Goal: Task Accomplishment & Management: Use online tool/utility

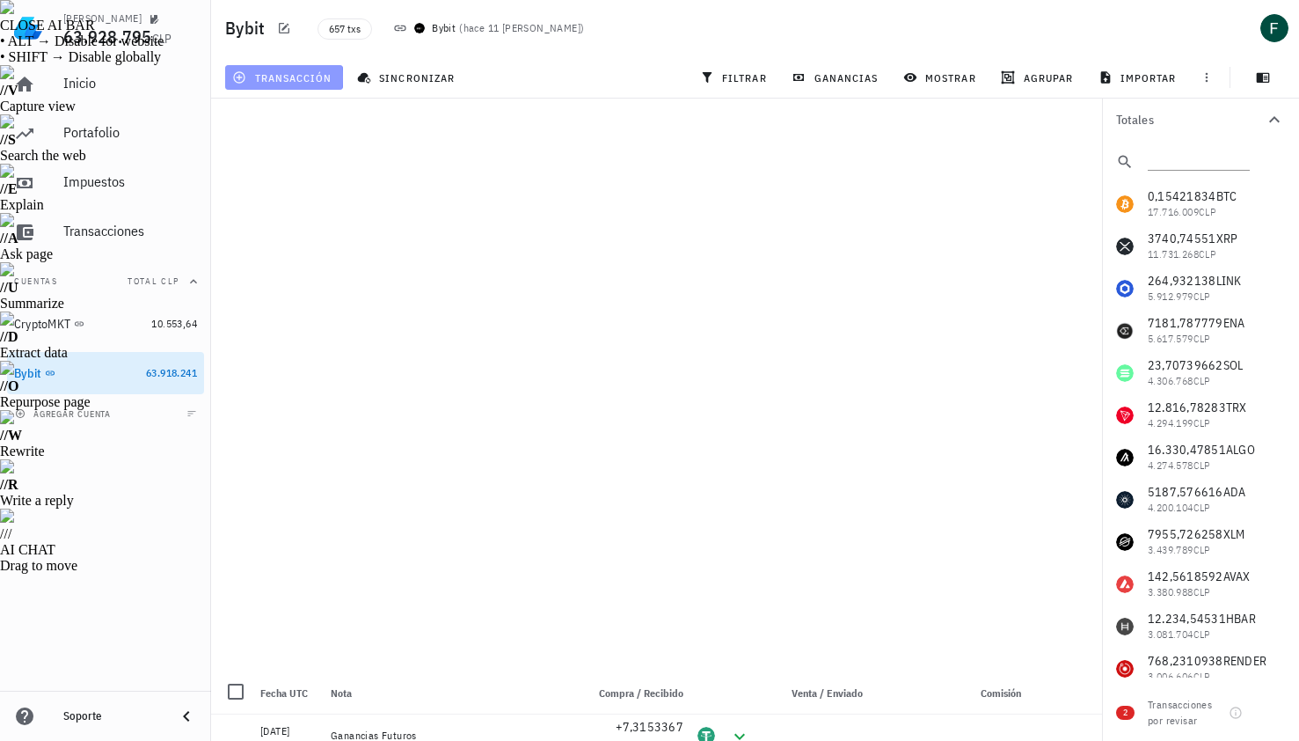
click at [280, 84] on button "transacción" at bounding box center [284, 77] width 118 height 25
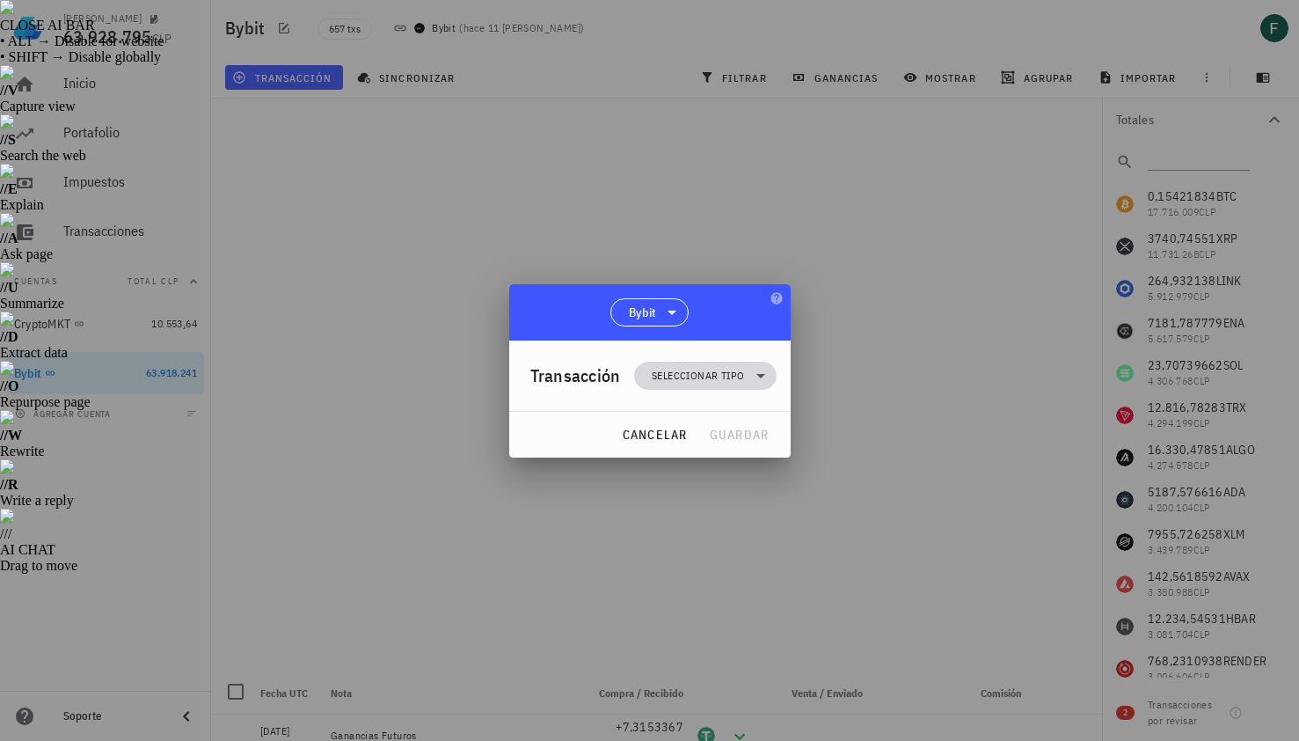
click at [675, 377] on span "Seleccionar tipo" at bounding box center [698, 376] width 92 height 18
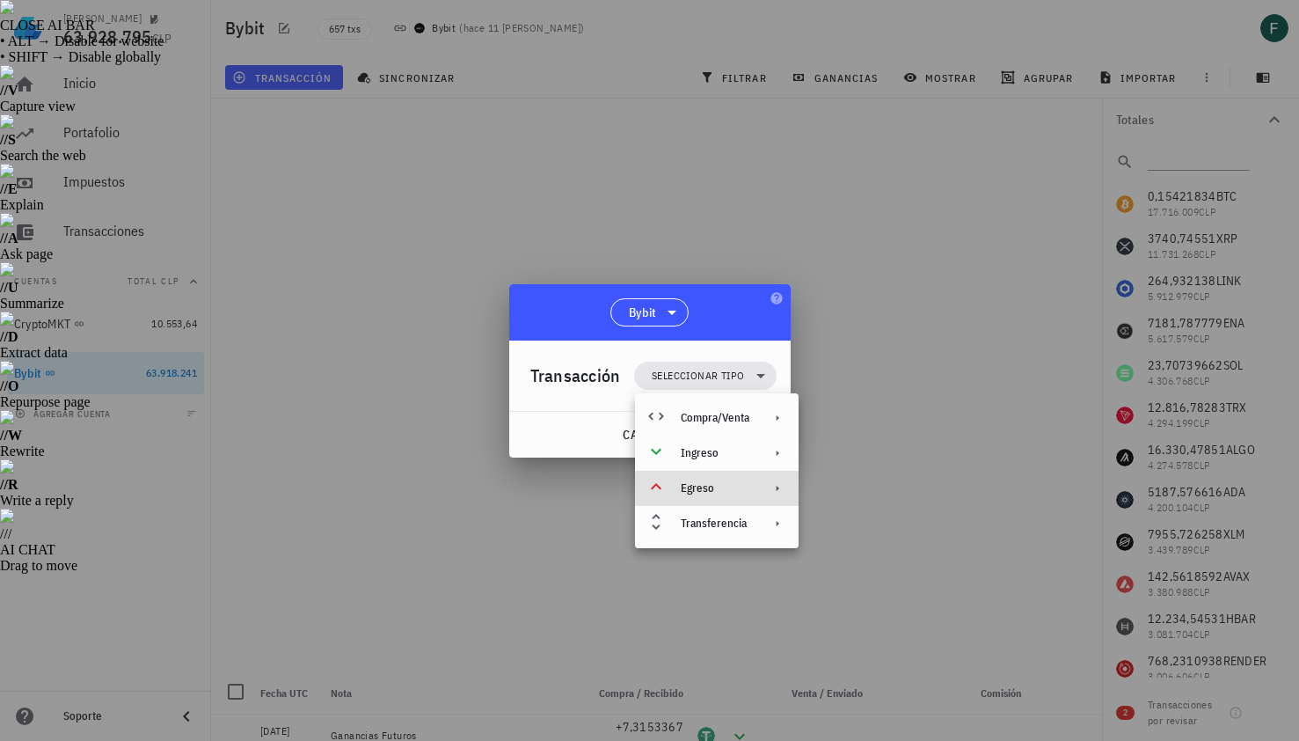
click at [707, 499] on div "Egreso" at bounding box center [717, 488] width 164 height 35
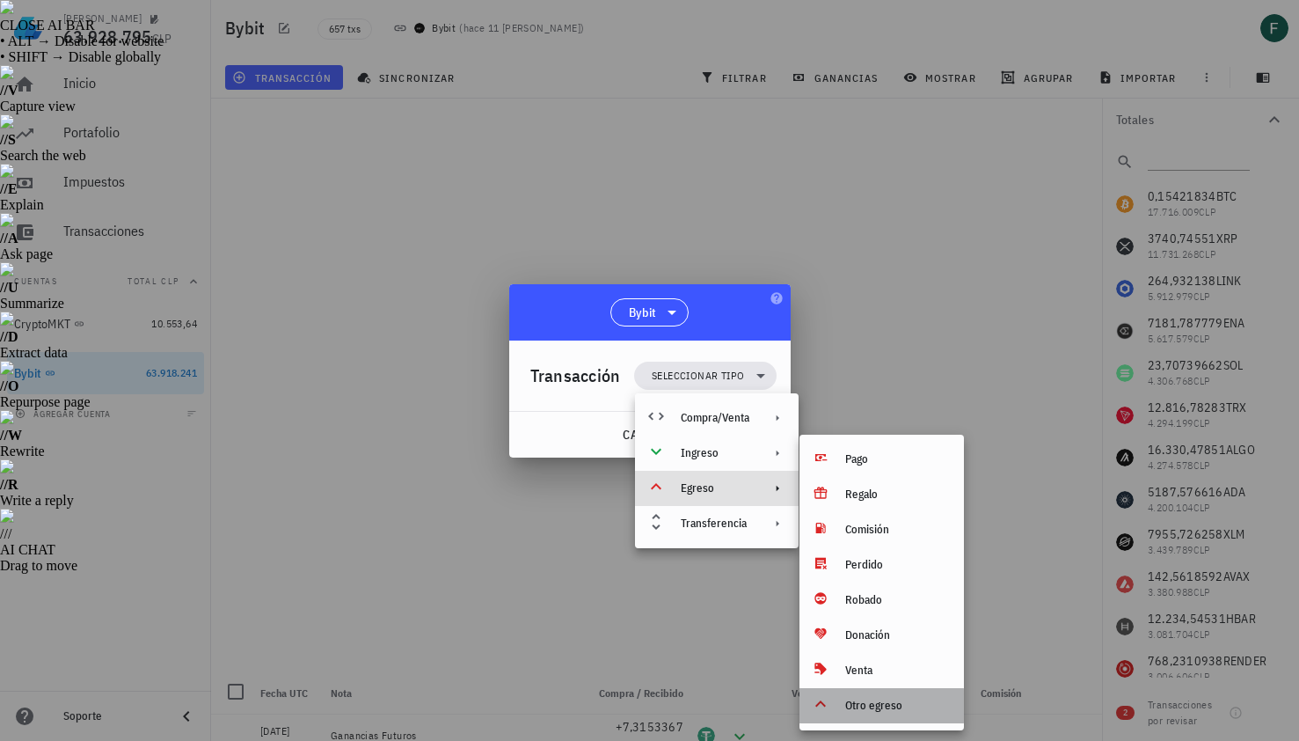
click at [874, 707] on div "Otro egreso" at bounding box center [897, 705] width 105 height 14
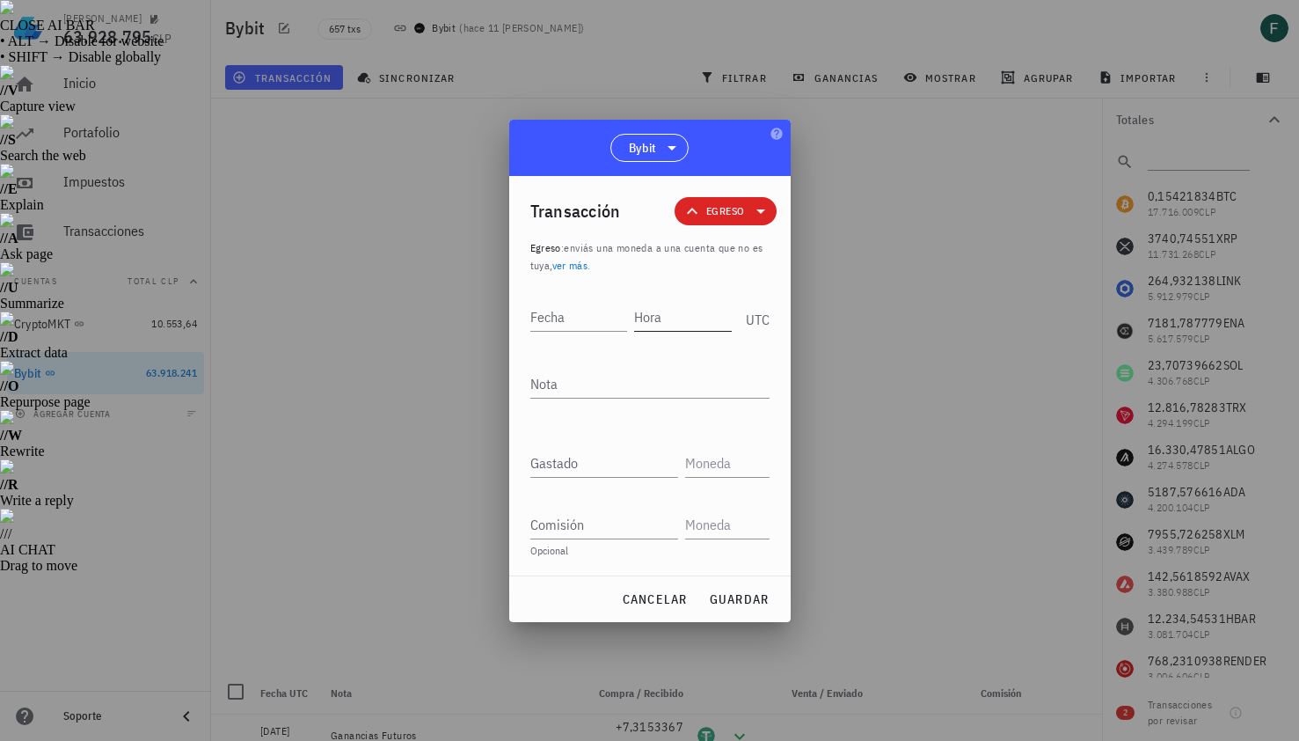
click at [673, 314] on input "Hora" at bounding box center [683, 317] width 98 height 28
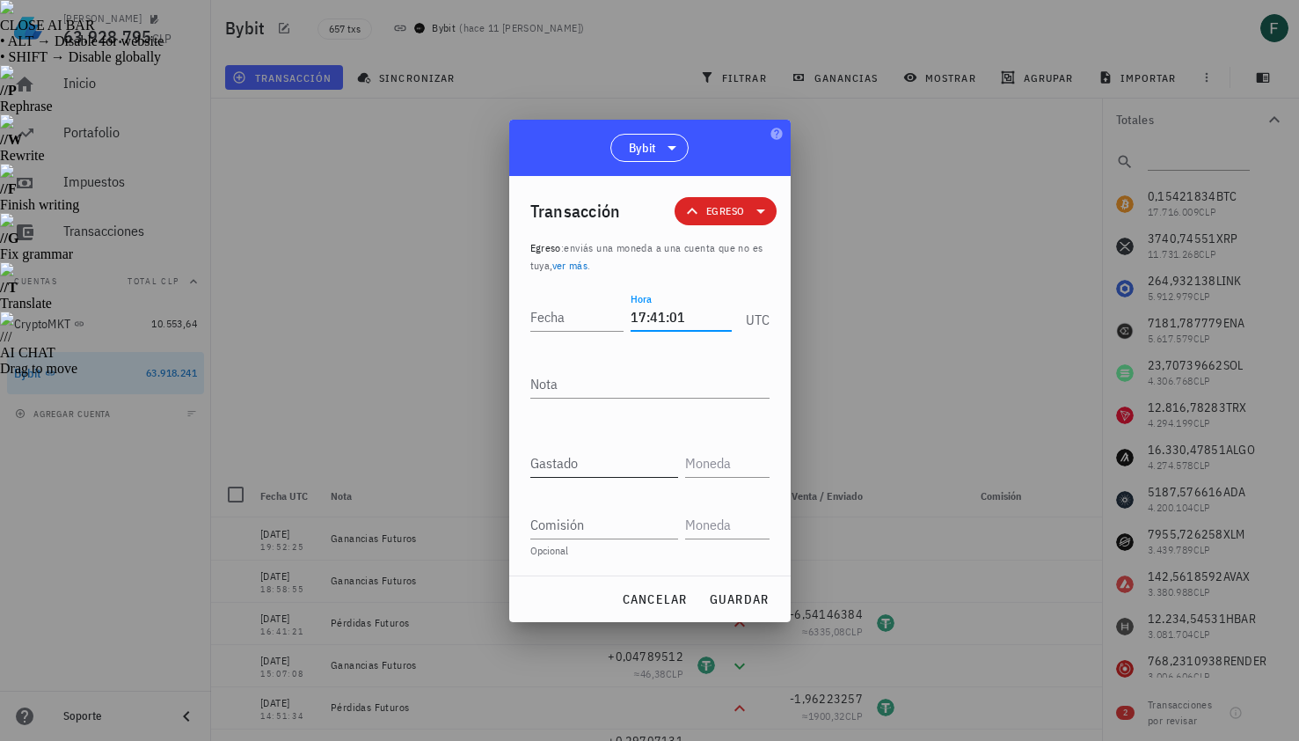
type input "17:41:01"
click at [614, 469] on input "Gastado" at bounding box center [604, 463] width 148 height 28
paste input "2,30552225"
type input "2,30552225"
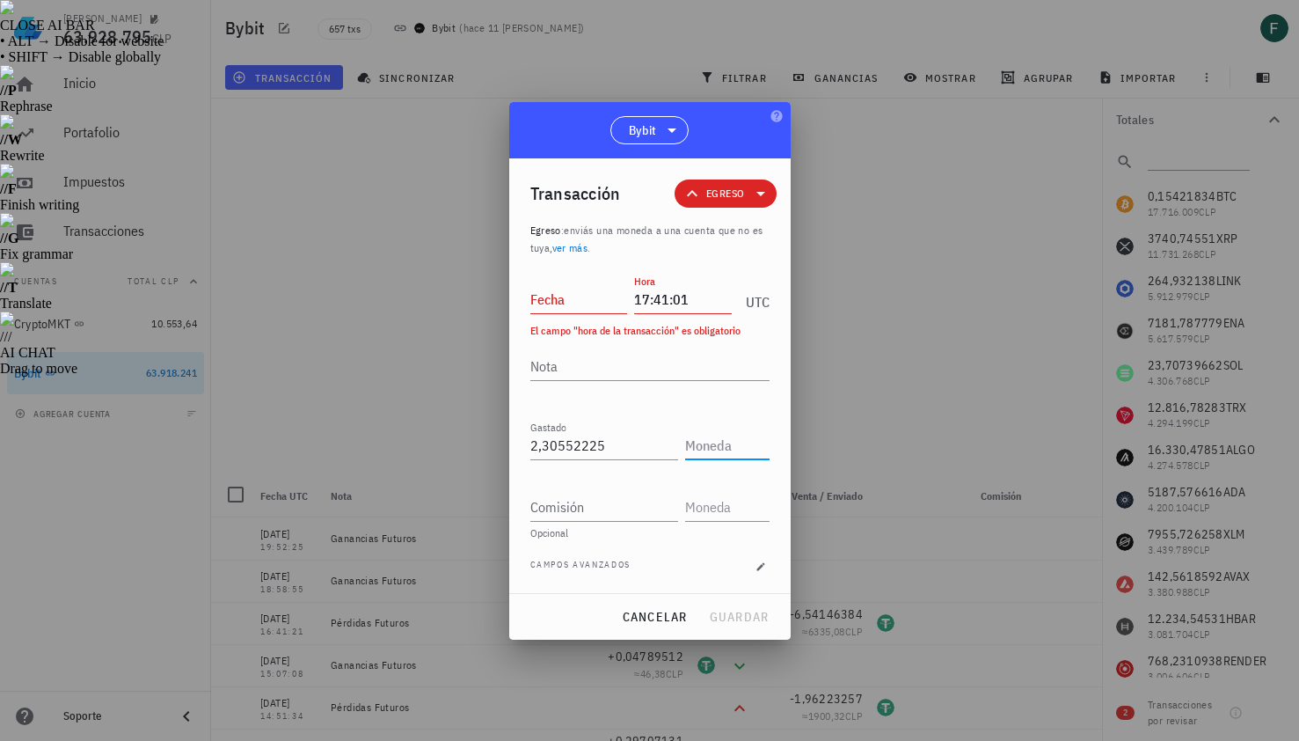
click at [711, 442] on input "text" at bounding box center [725, 445] width 81 height 28
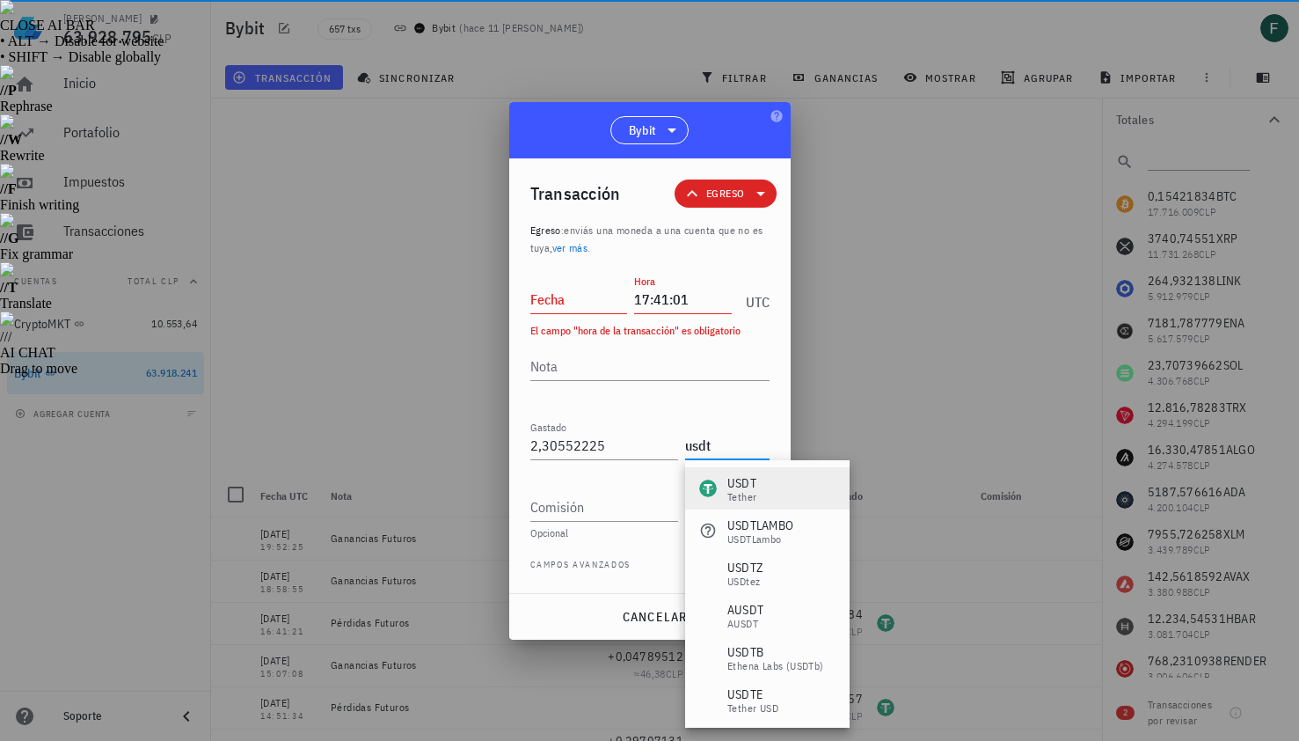
click at [738, 493] on div "Tether" at bounding box center [741, 497] width 29 height 11
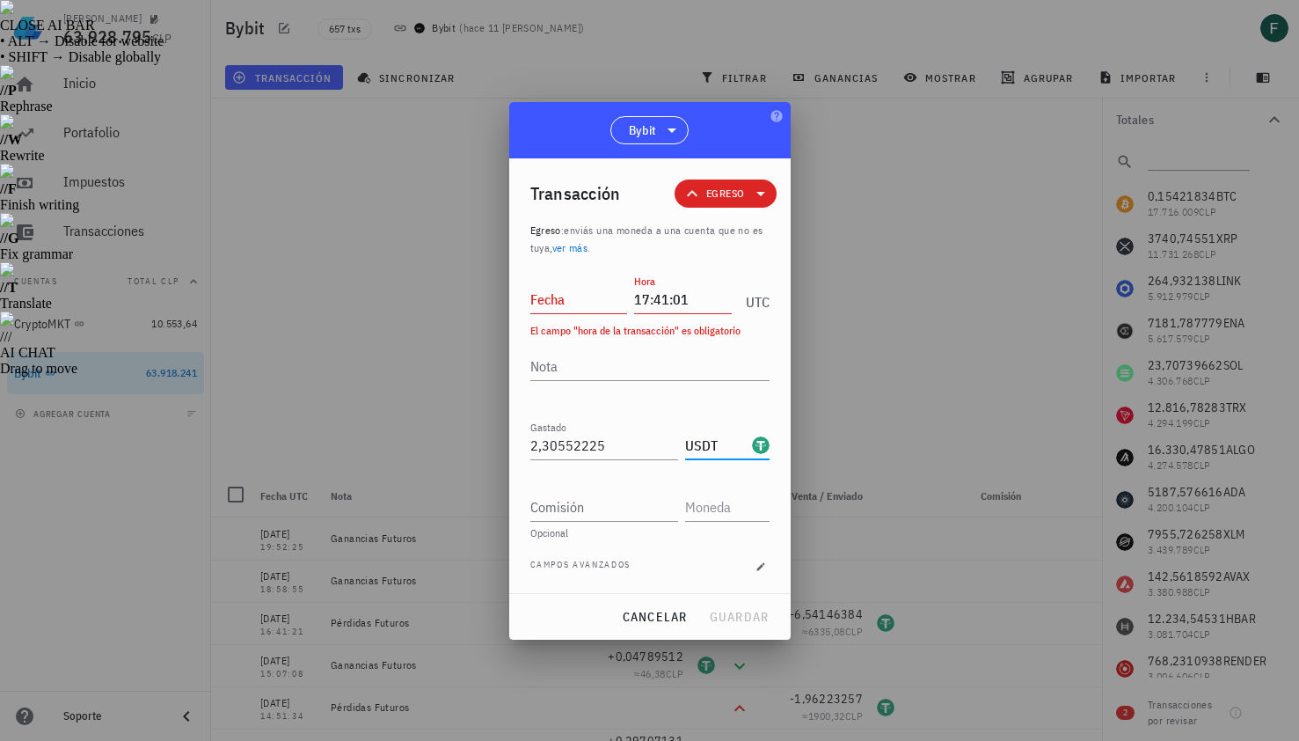
type input "USDT"
click at [563, 297] on input "Fecha" at bounding box center [579, 299] width 98 height 28
type input "2025-08-12"
click at [576, 362] on textarea "Nota" at bounding box center [649, 366] width 239 height 28
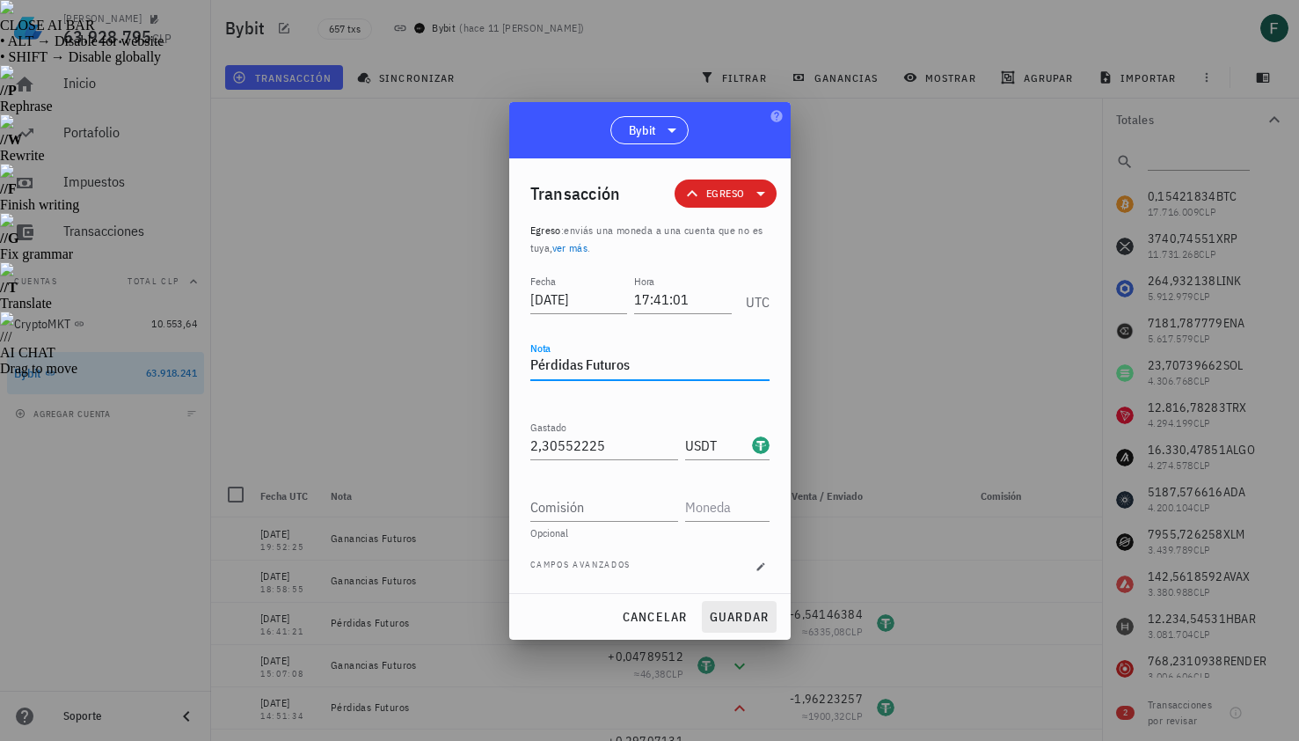
type textarea "Pérdidas Futuros"
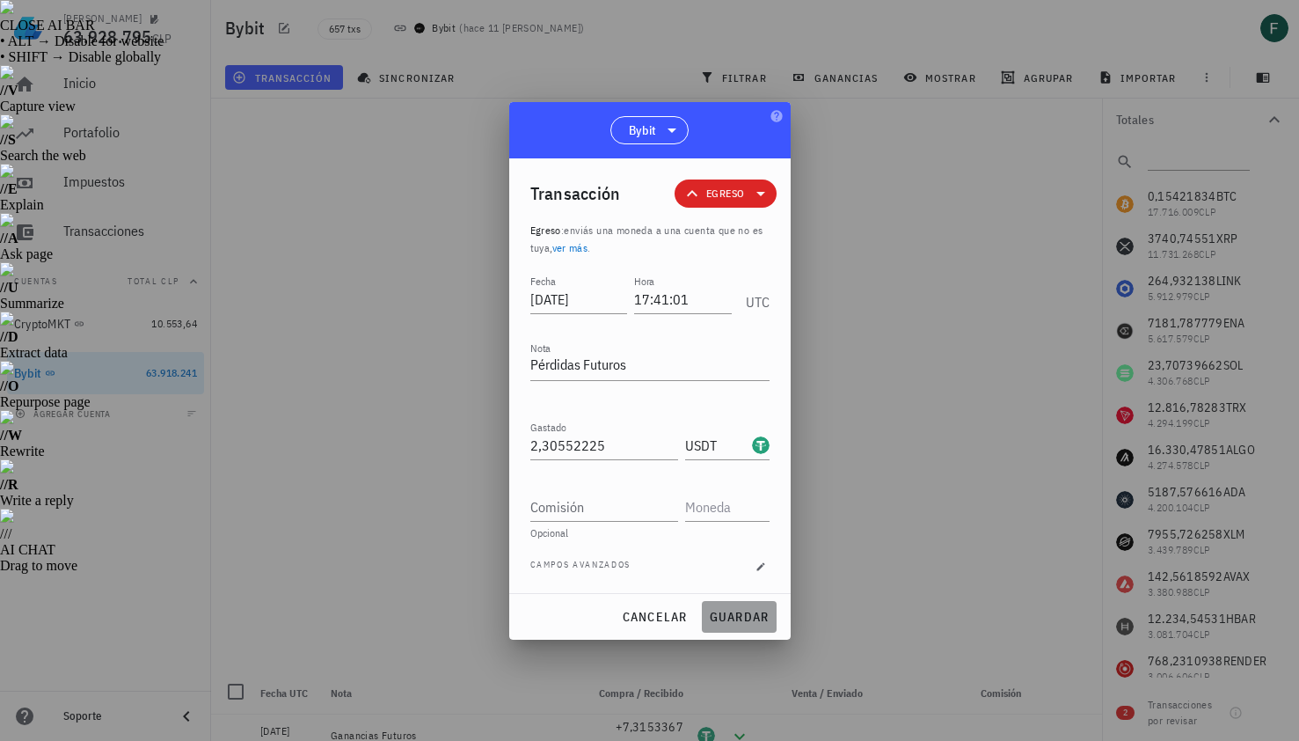
click at [732, 625] on button "guardar" at bounding box center [739, 617] width 75 height 32
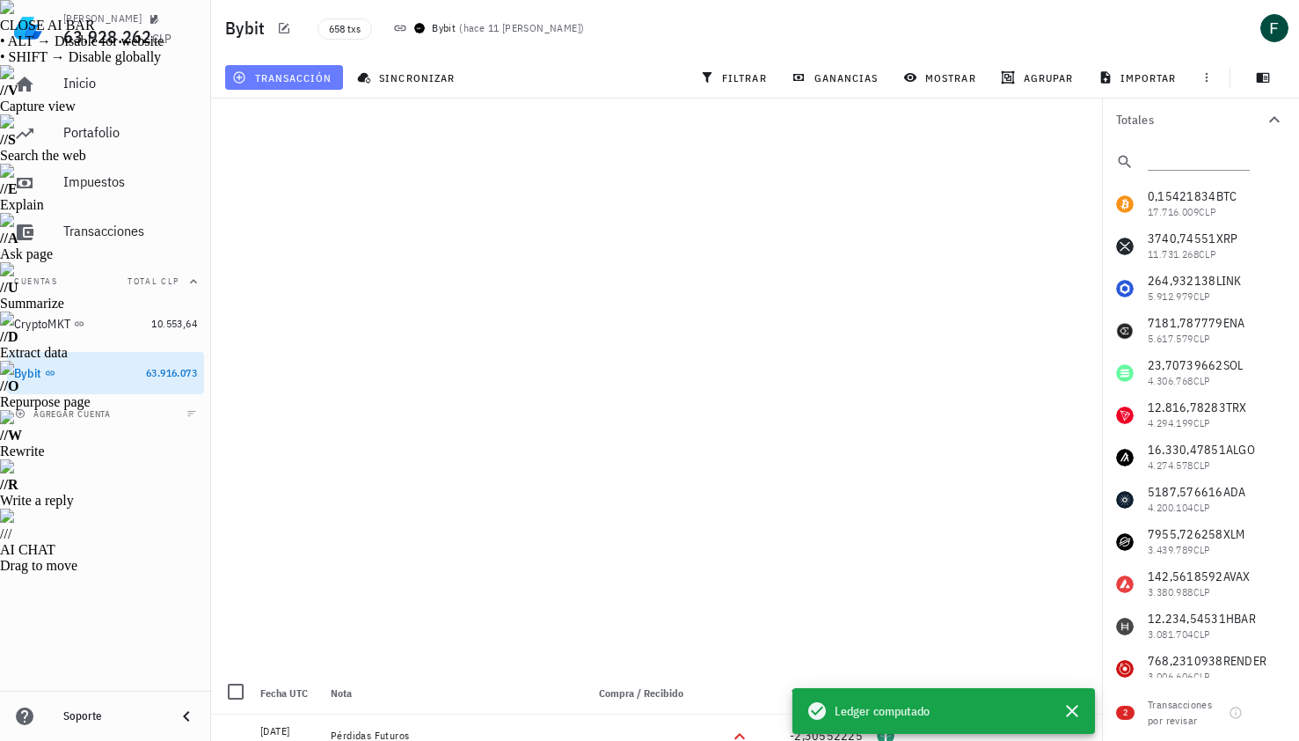
click at [291, 69] on button "transacción" at bounding box center [284, 77] width 118 height 25
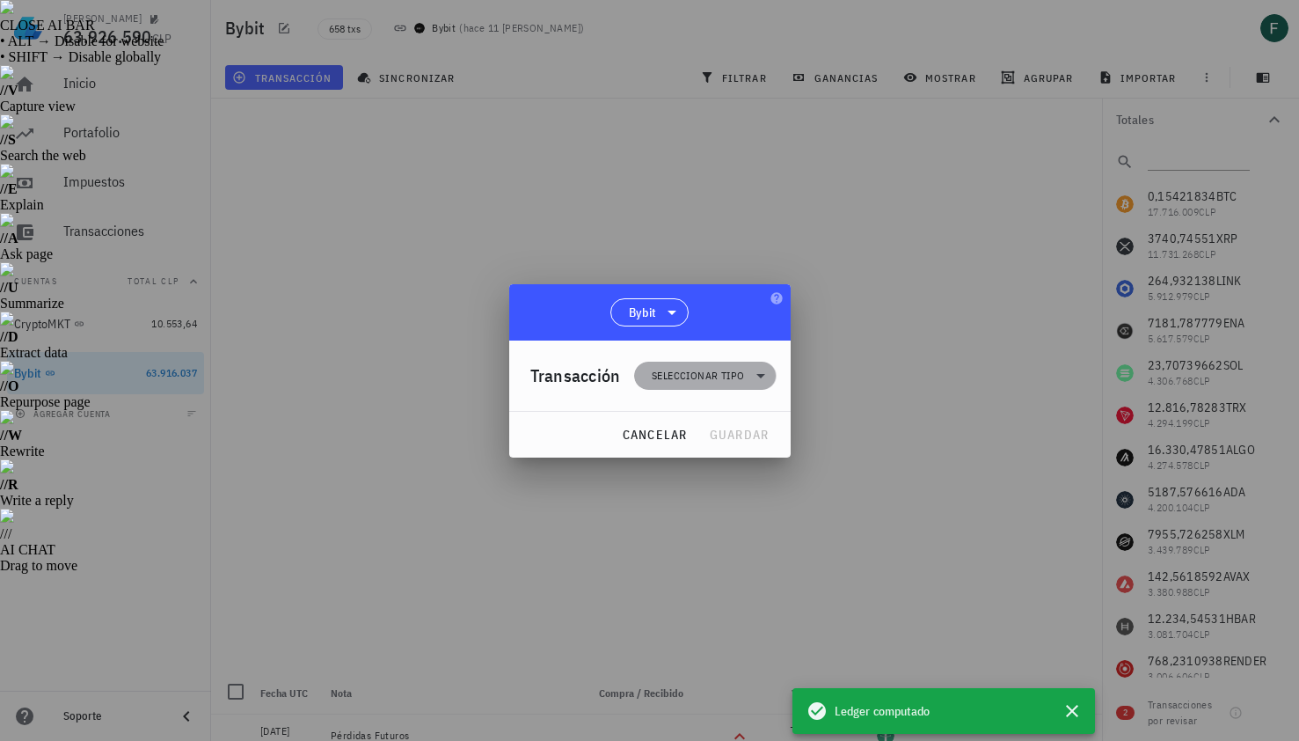
click at [684, 377] on span "Seleccionar tipo" at bounding box center [698, 376] width 92 height 18
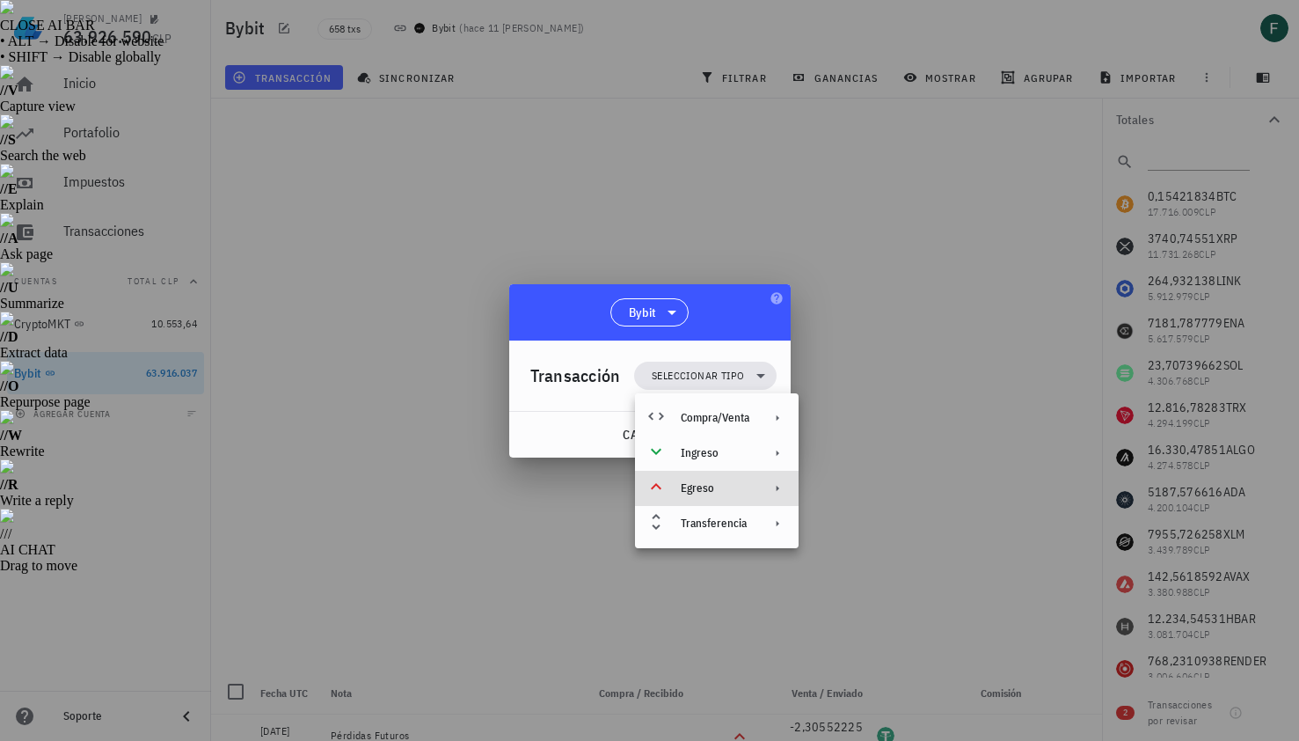
click at [722, 496] on div "Egreso" at bounding box center [717, 488] width 164 height 35
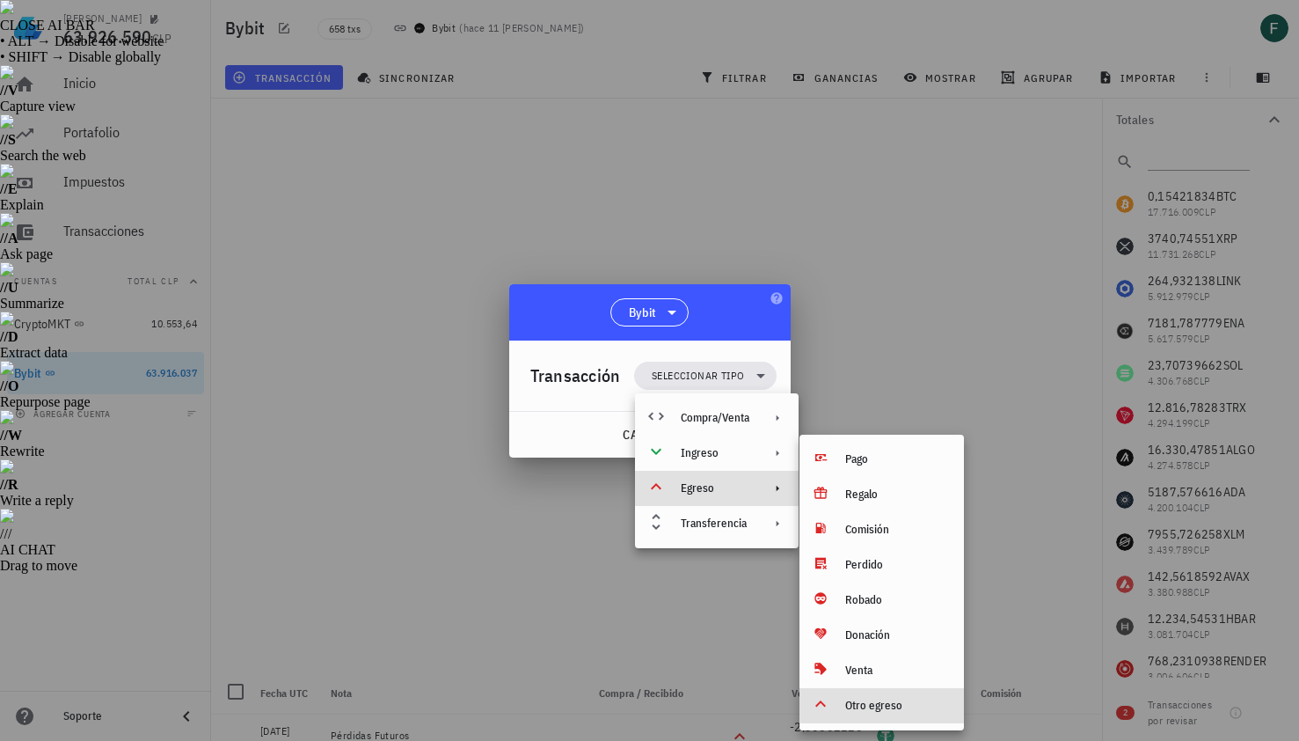
click at [910, 707] on div "Otro egreso" at bounding box center [897, 705] width 105 height 14
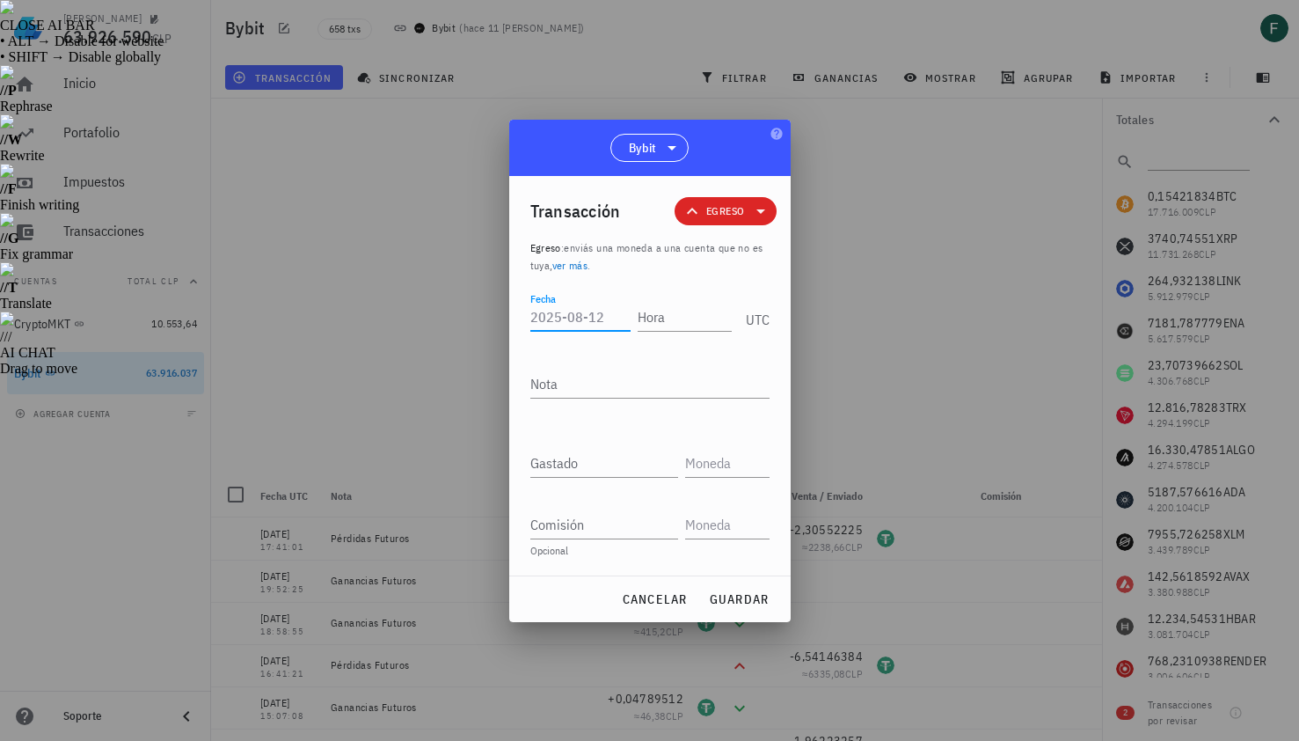
click at [581, 316] on input "Fecha" at bounding box center [580, 317] width 100 height 28
type input "2025-08-12"
click at [610, 382] on textarea "Nota" at bounding box center [649, 383] width 239 height 28
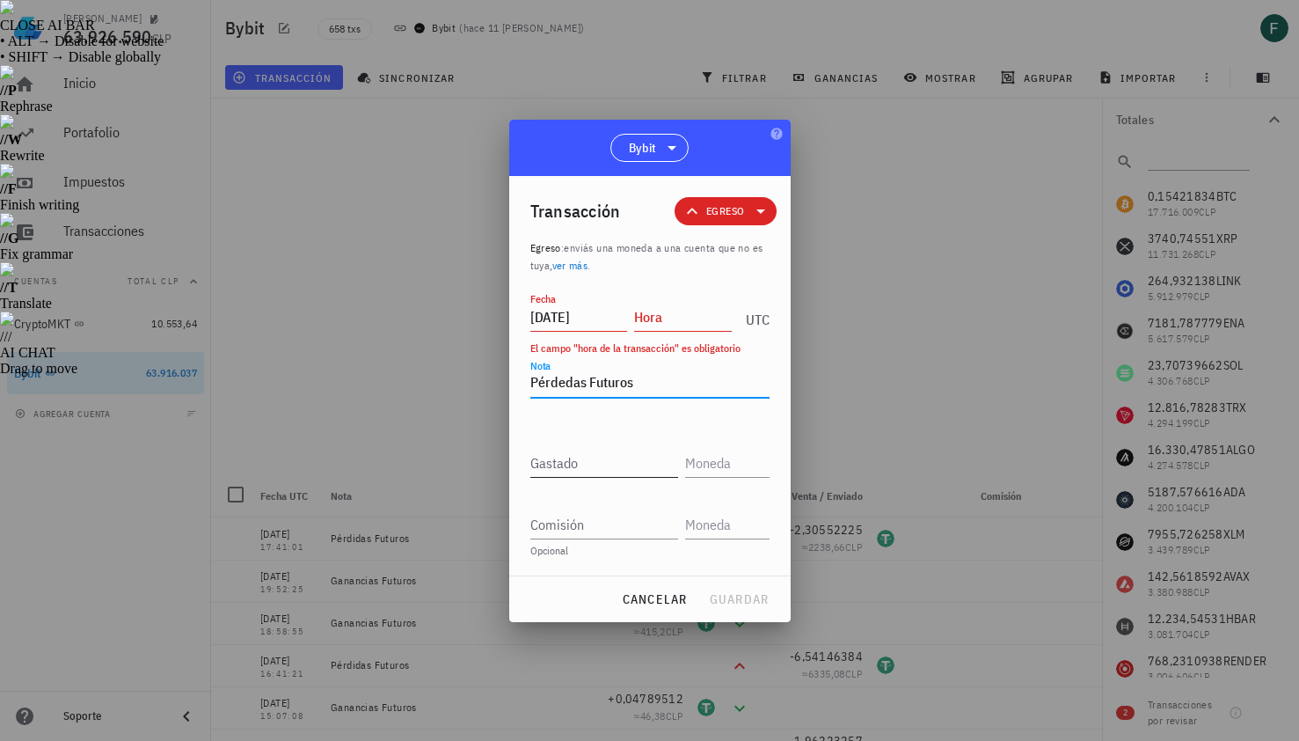
type textarea "Pérdedas Futuros"
click at [605, 461] on input "Gastado" at bounding box center [604, 463] width 148 height 28
click at [727, 467] on input "text" at bounding box center [725, 463] width 81 height 28
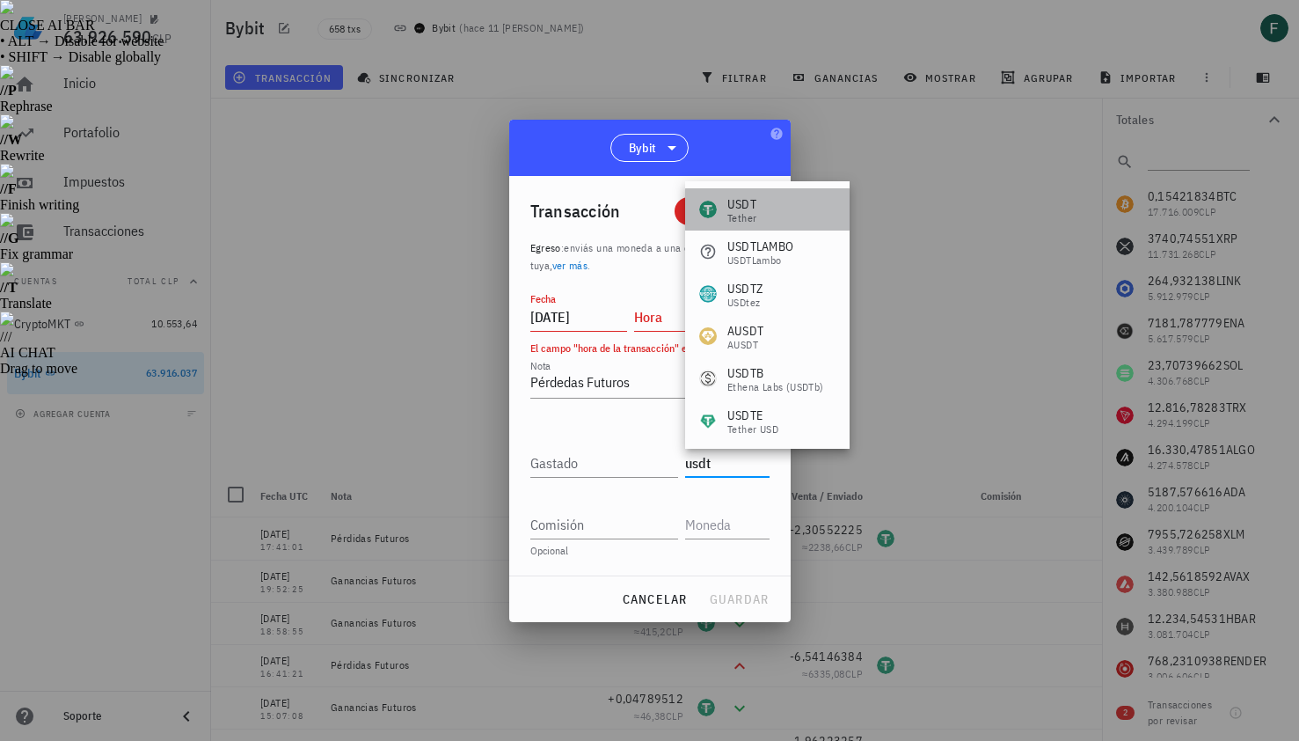
click at [780, 210] on div "USDT Tether" at bounding box center [767, 209] width 165 height 42
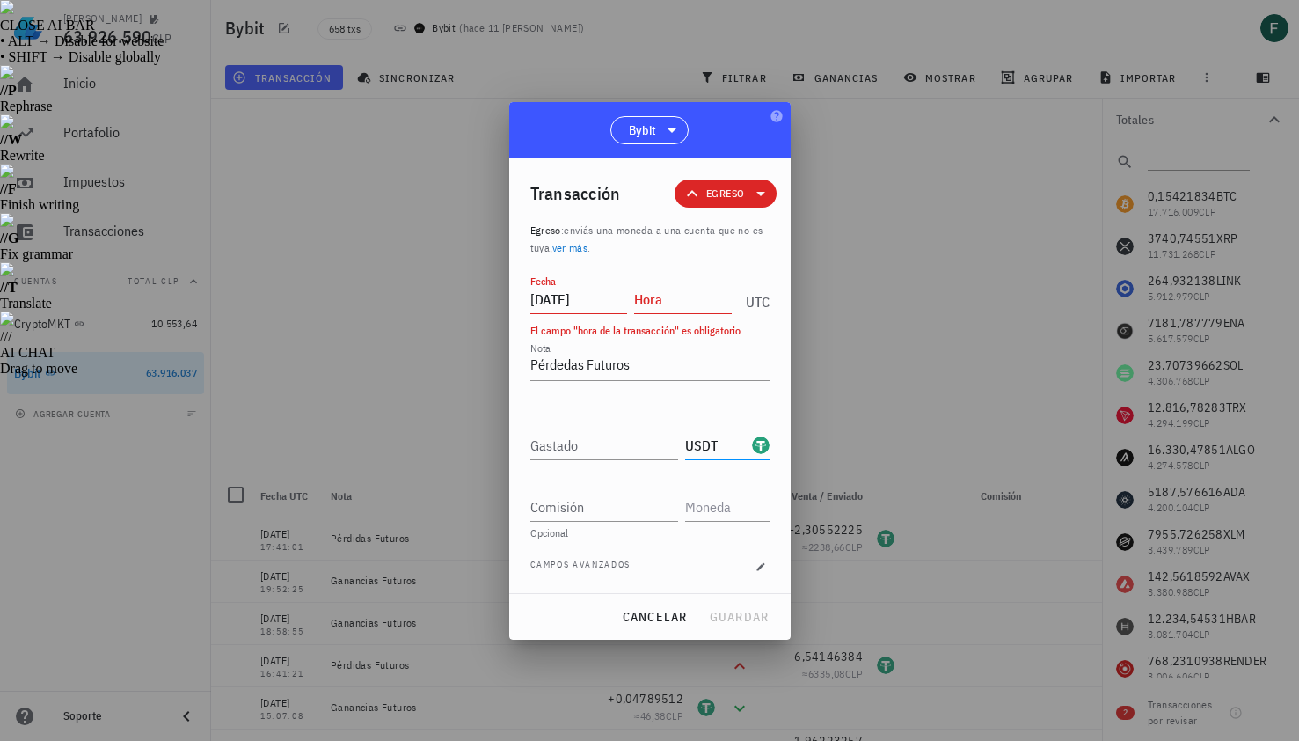
type input "USDT"
click at [858, 374] on div at bounding box center [649, 370] width 1299 height 741
click at [647, 304] on input "Hora" at bounding box center [683, 299] width 98 height 28
type input "15:05:22"
click at [608, 453] on input "Gastado" at bounding box center [604, 445] width 148 height 28
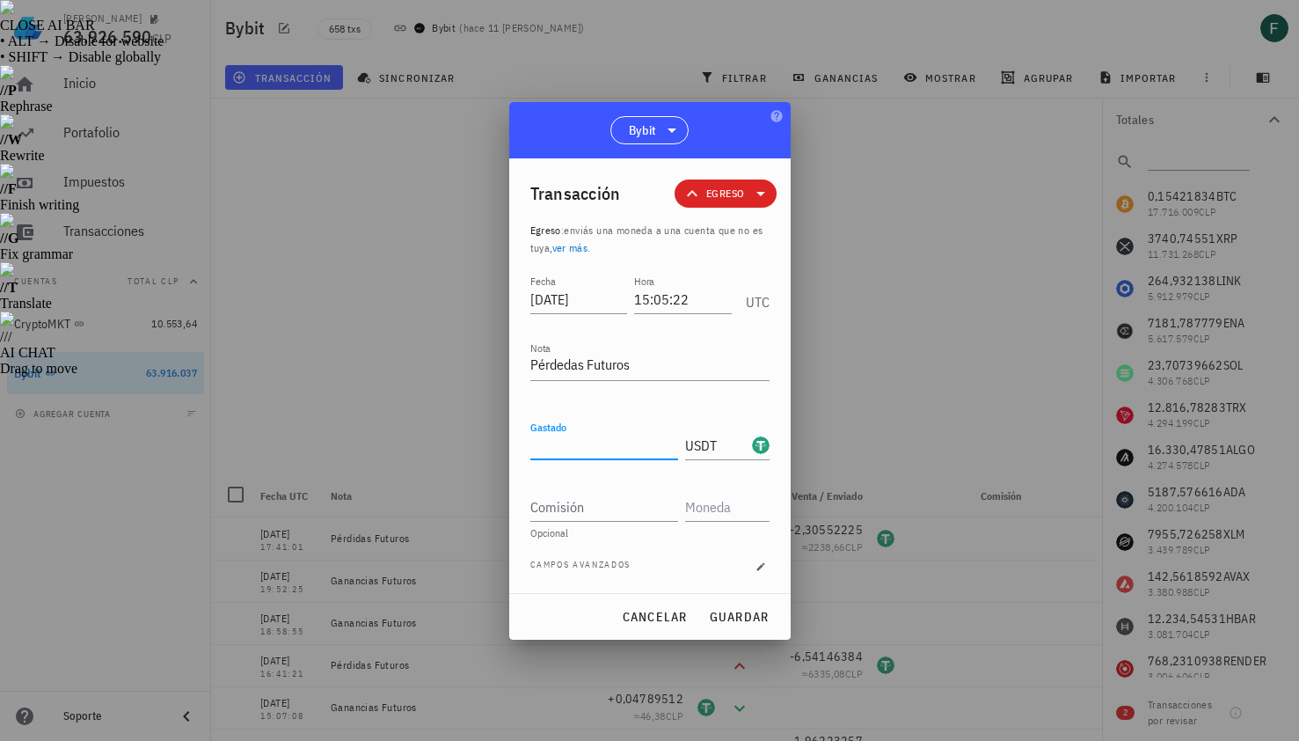
paste input "13,22594668"
type input "13,22594668"
click at [730, 623] on span "guardar" at bounding box center [739, 617] width 61 height 16
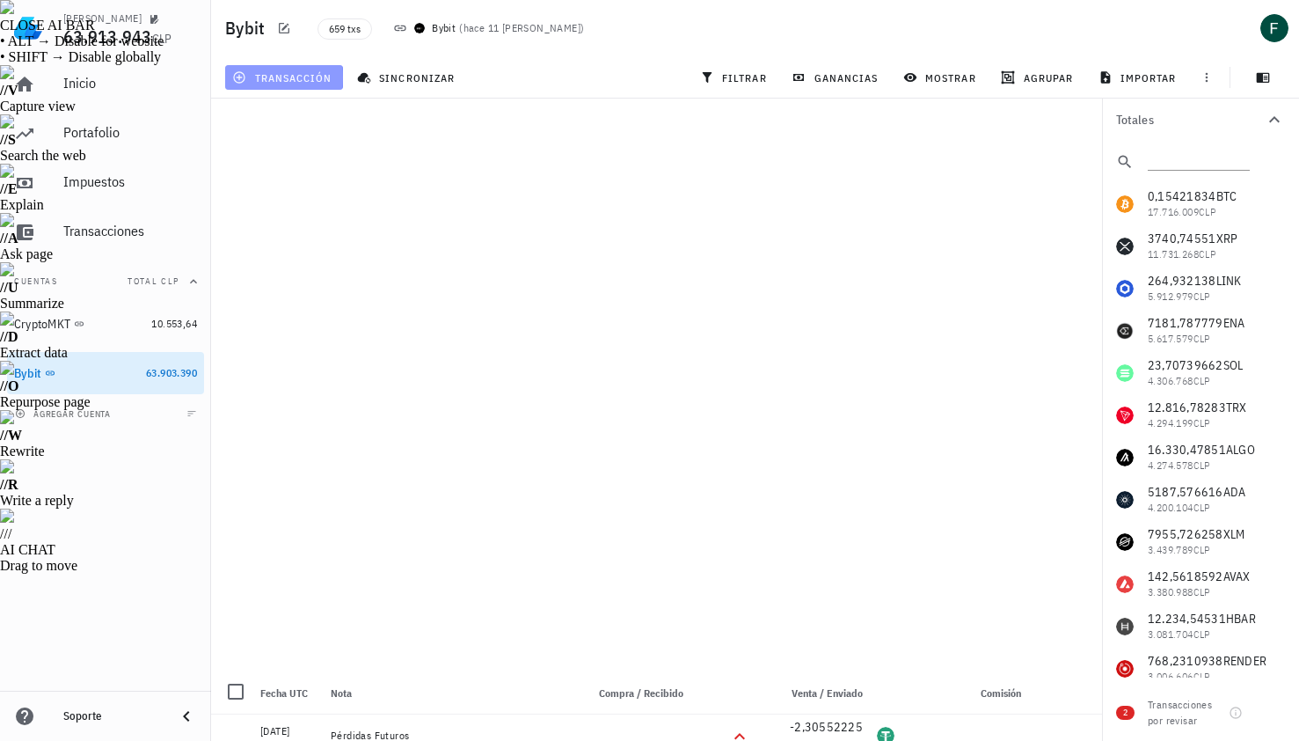
click at [287, 65] on button "transacción" at bounding box center [284, 77] width 118 height 25
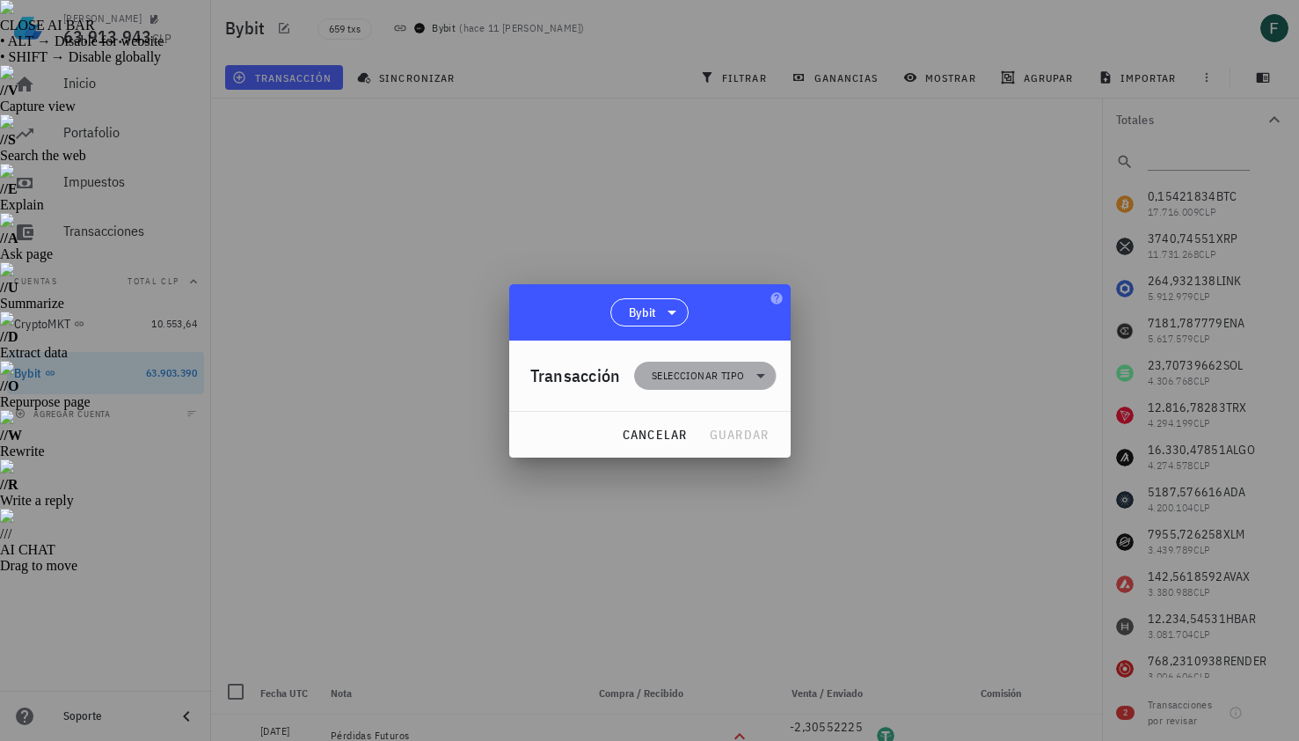
click at [649, 374] on span "Seleccionar tipo" at bounding box center [705, 376] width 121 height 28
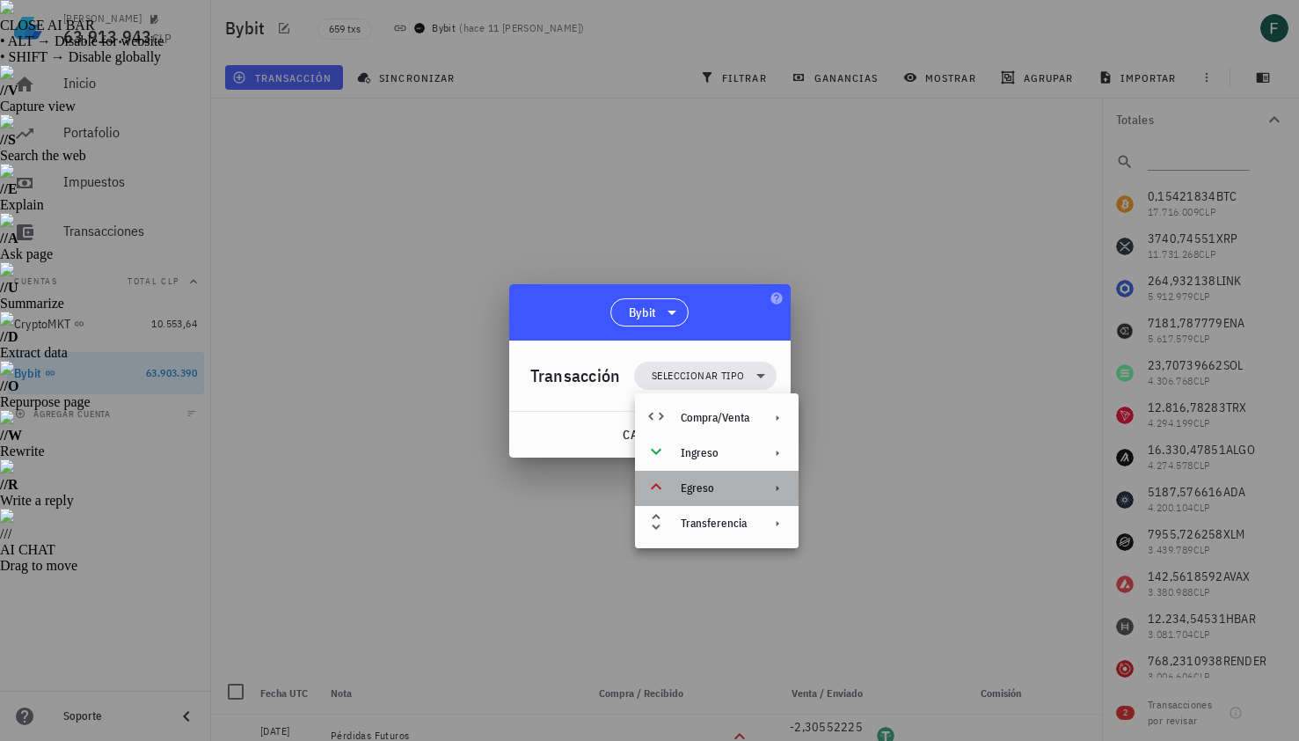
click at [691, 486] on div "Egreso" at bounding box center [715, 488] width 69 height 14
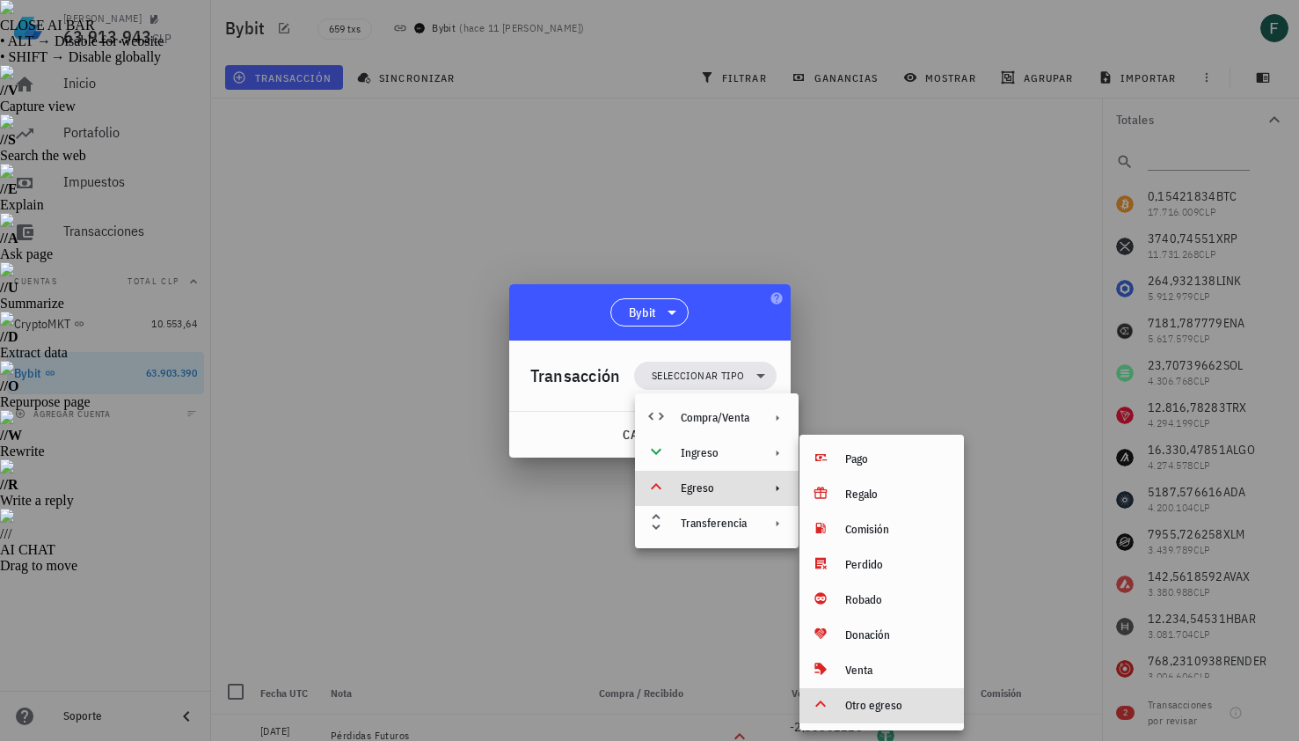
click at [860, 698] on div "Otro egreso" at bounding box center [882, 705] width 165 height 35
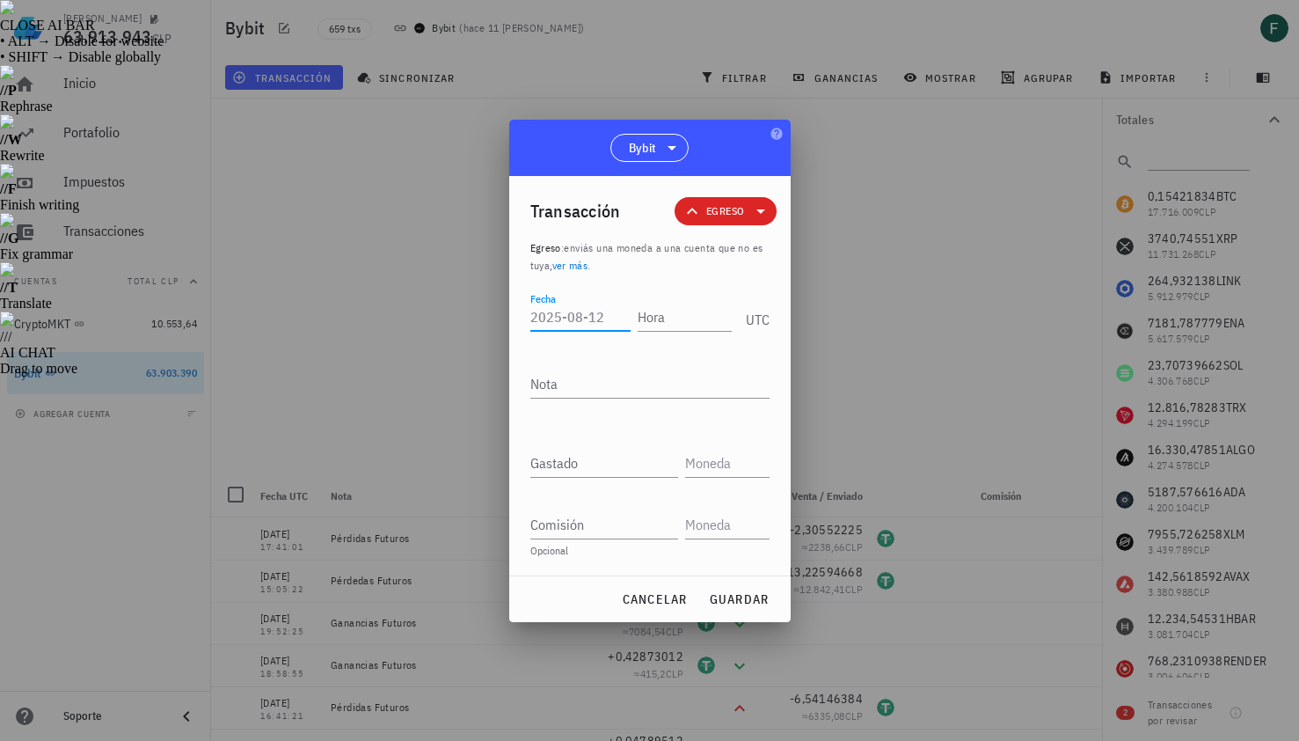
click at [581, 322] on input "Fecha" at bounding box center [580, 317] width 100 height 28
click at [668, 318] on input "Hora" at bounding box center [685, 317] width 94 height 28
type input "14:06:41"
click at [646, 377] on textarea "Nota" at bounding box center [649, 383] width 239 height 28
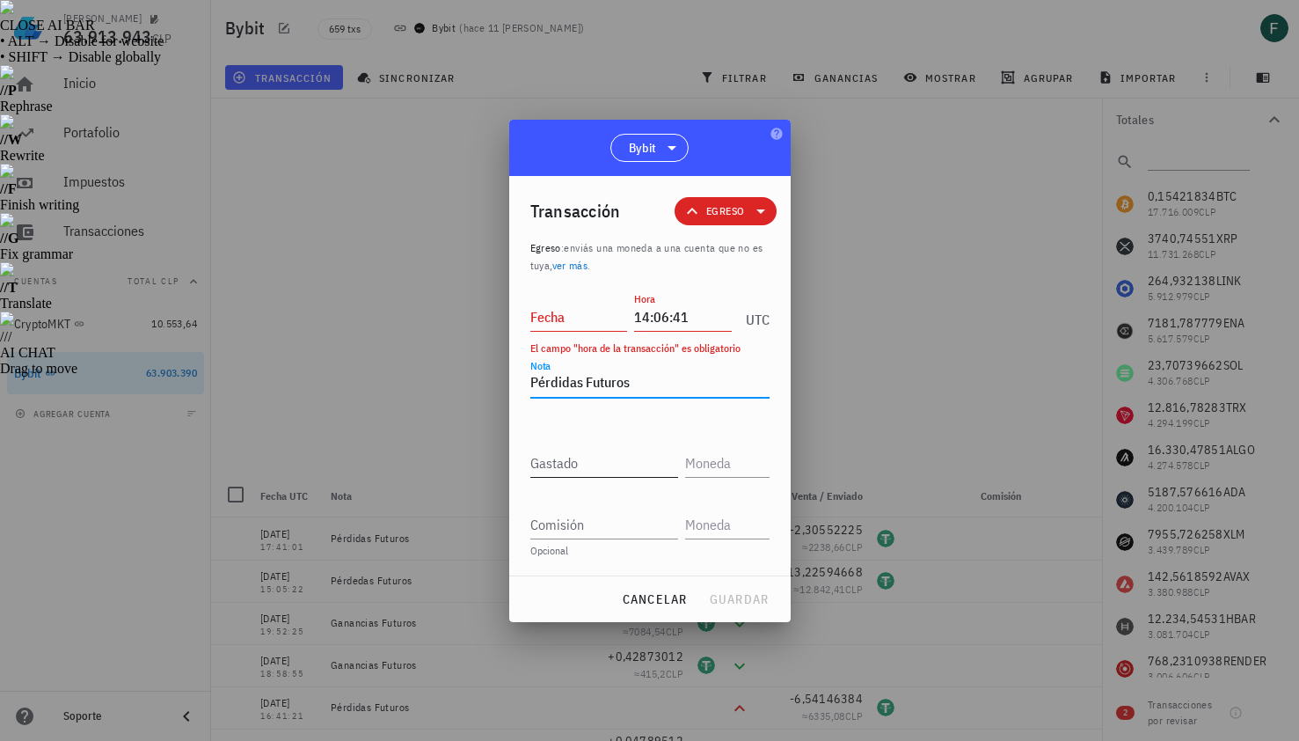
type textarea "Pérdidas Futuros"
click at [630, 472] on input "Gastado" at bounding box center [604, 463] width 148 height 28
paste input "10,15215834"
type input "10,15215834"
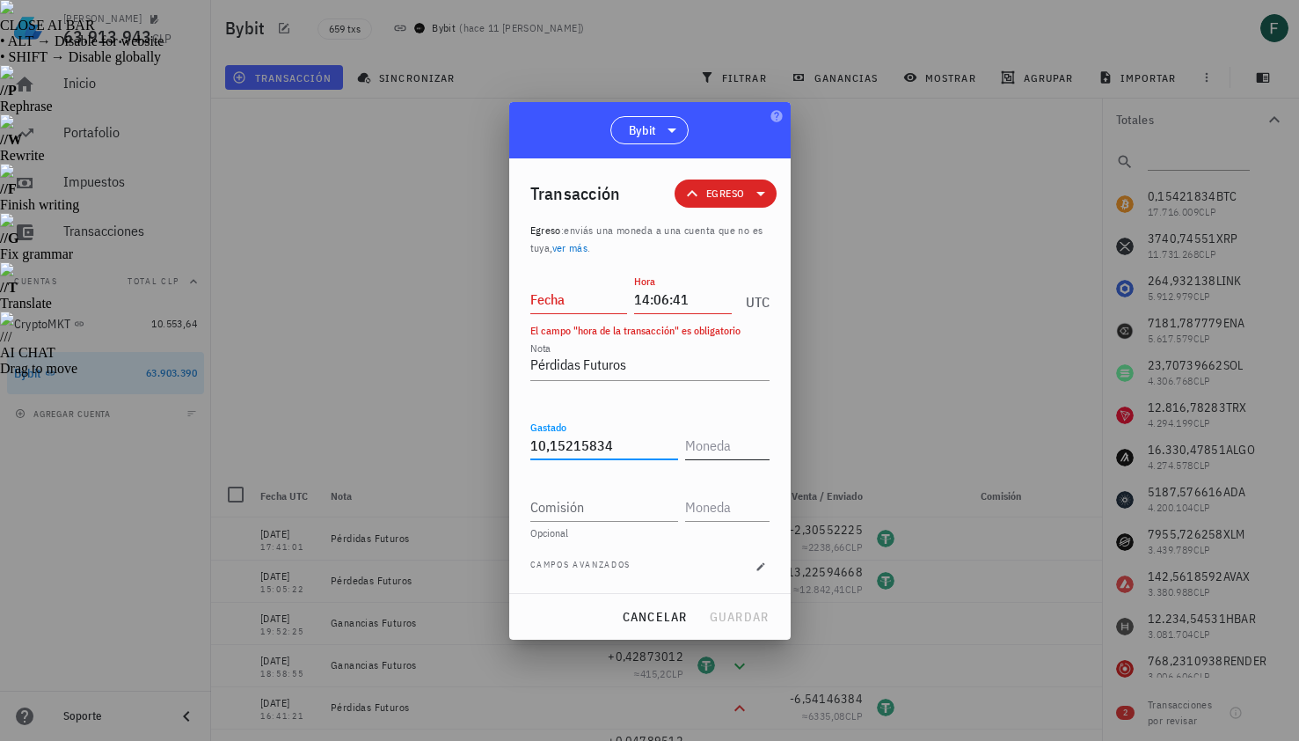
click at [723, 451] on input "text" at bounding box center [725, 445] width 81 height 28
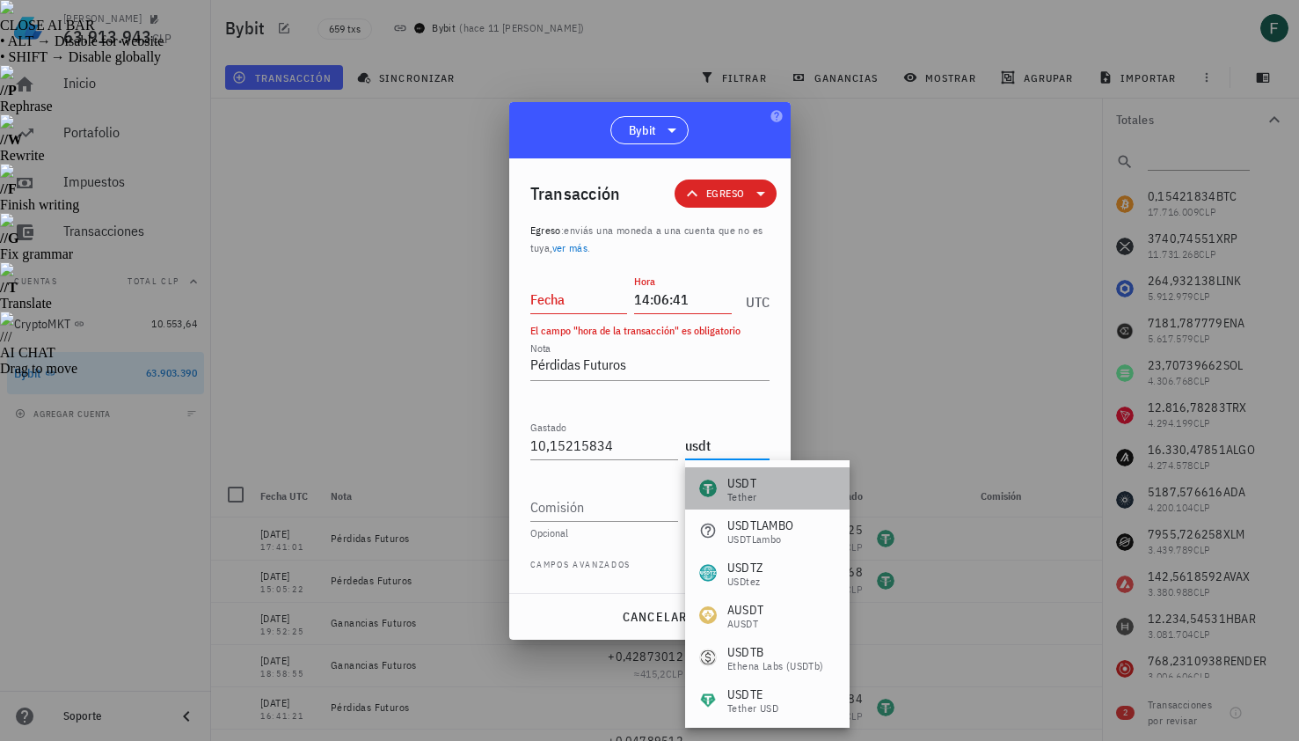
click at [767, 492] on div "USDT Tether" at bounding box center [767, 488] width 165 height 42
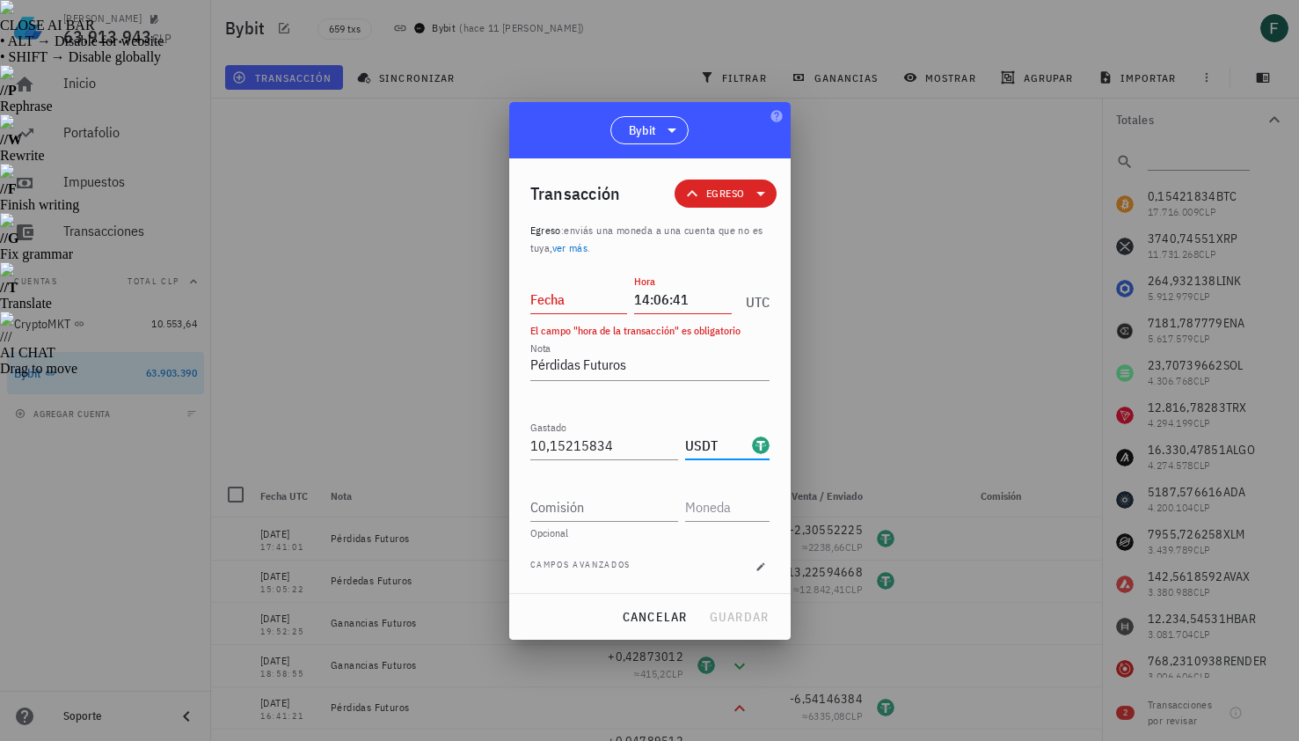
type input "USDT"
click at [552, 306] on input "Fecha" at bounding box center [579, 299] width 98 height 28
type input "2025-08-12"
click at [749, 623] on span "guardar" at bounding box center [739, 617] width 61 height 16
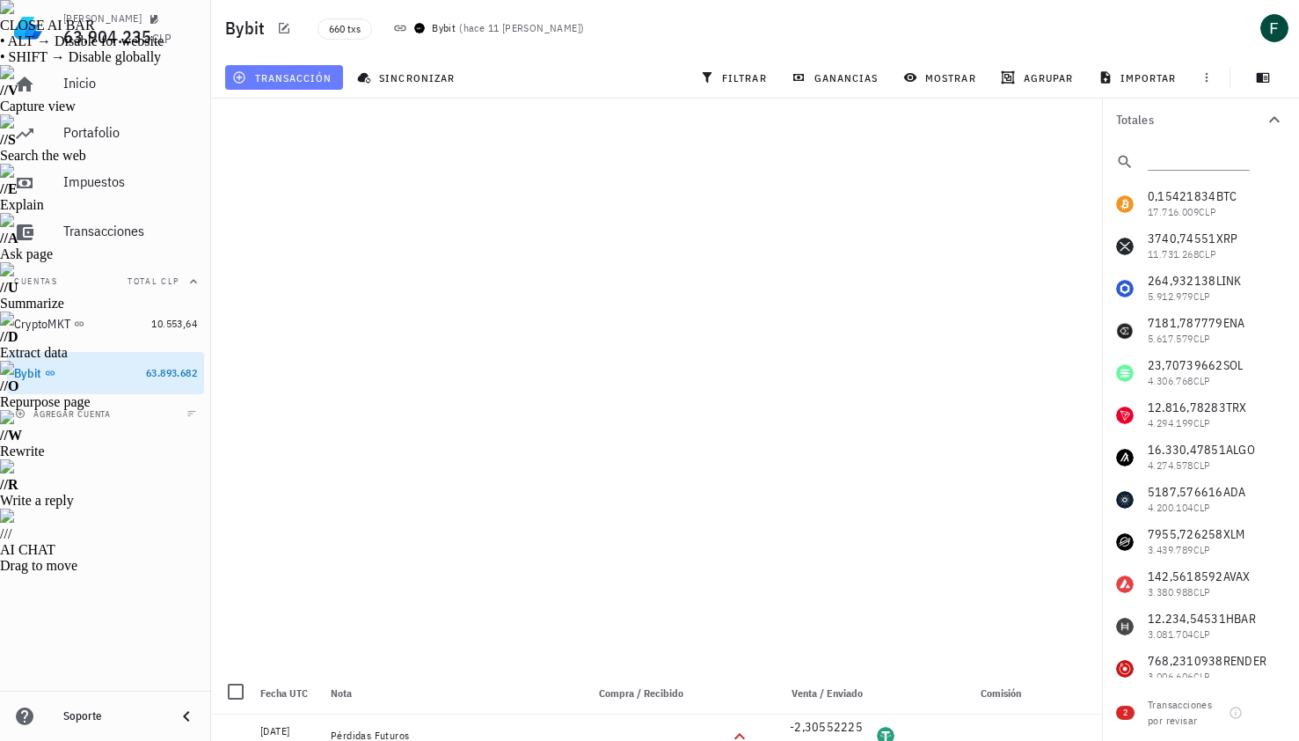
click at [315, 78] on span "transacción" at bounding box center [284, 77] width 96 height 14
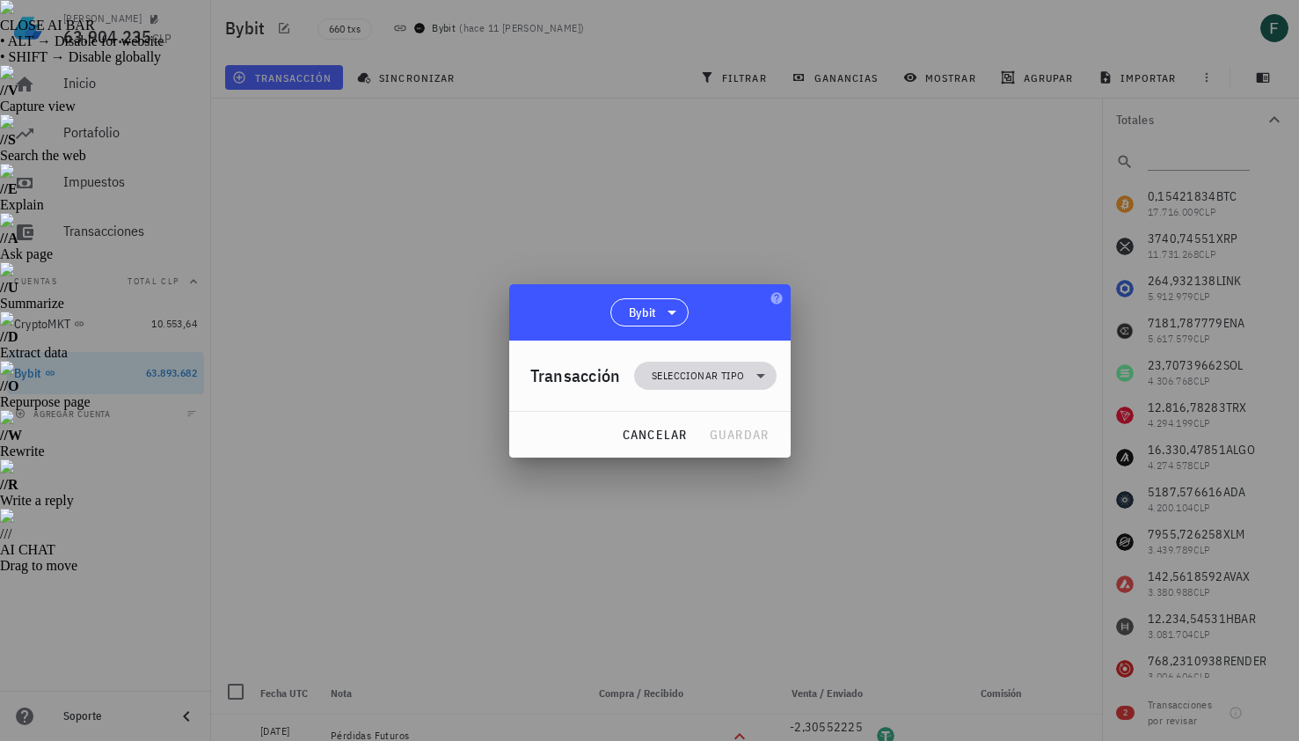
click at [741, 373] on span "Seleccionar tipo" at bounding box center [698, 376] width 92 height 18
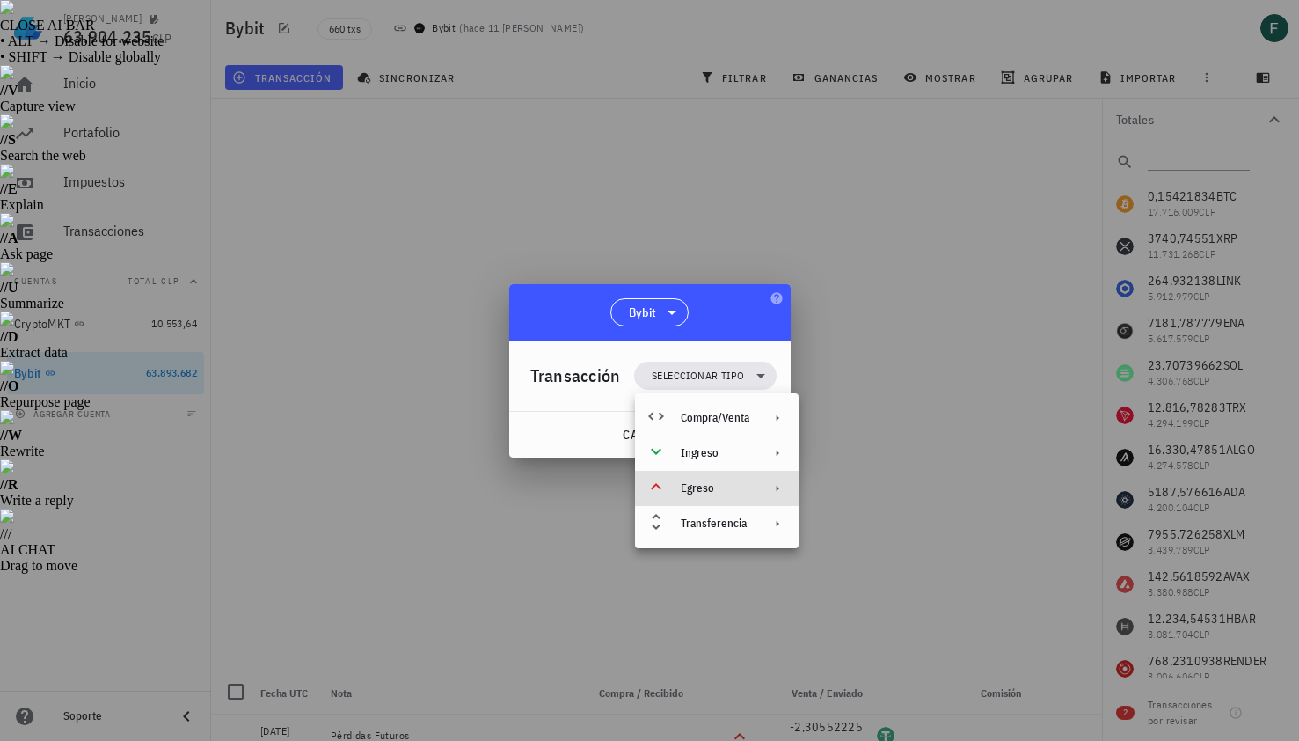
click at [732, 489] on div "Egreso" at bounding box center [715, 488] width 69 height 14
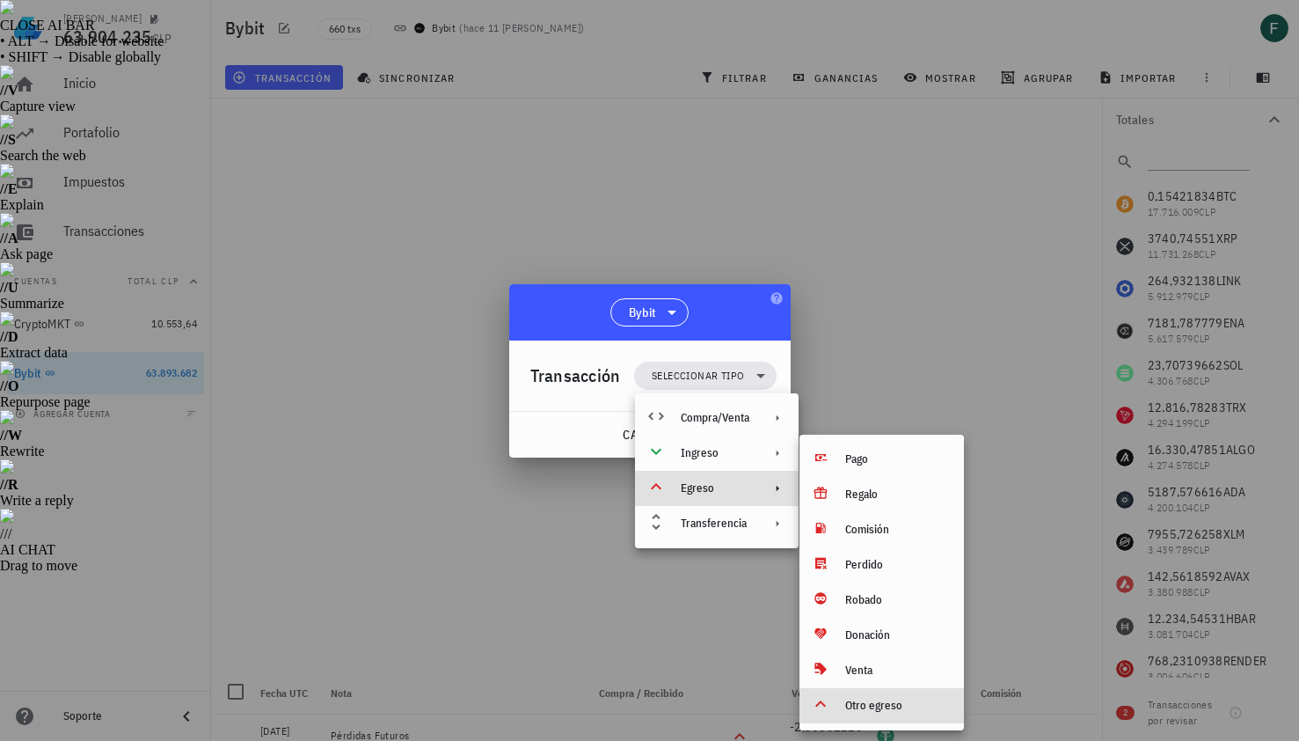
click at [881, 706] on div "Otro egreso" at bounding box center [897, 705] width 105 height 14
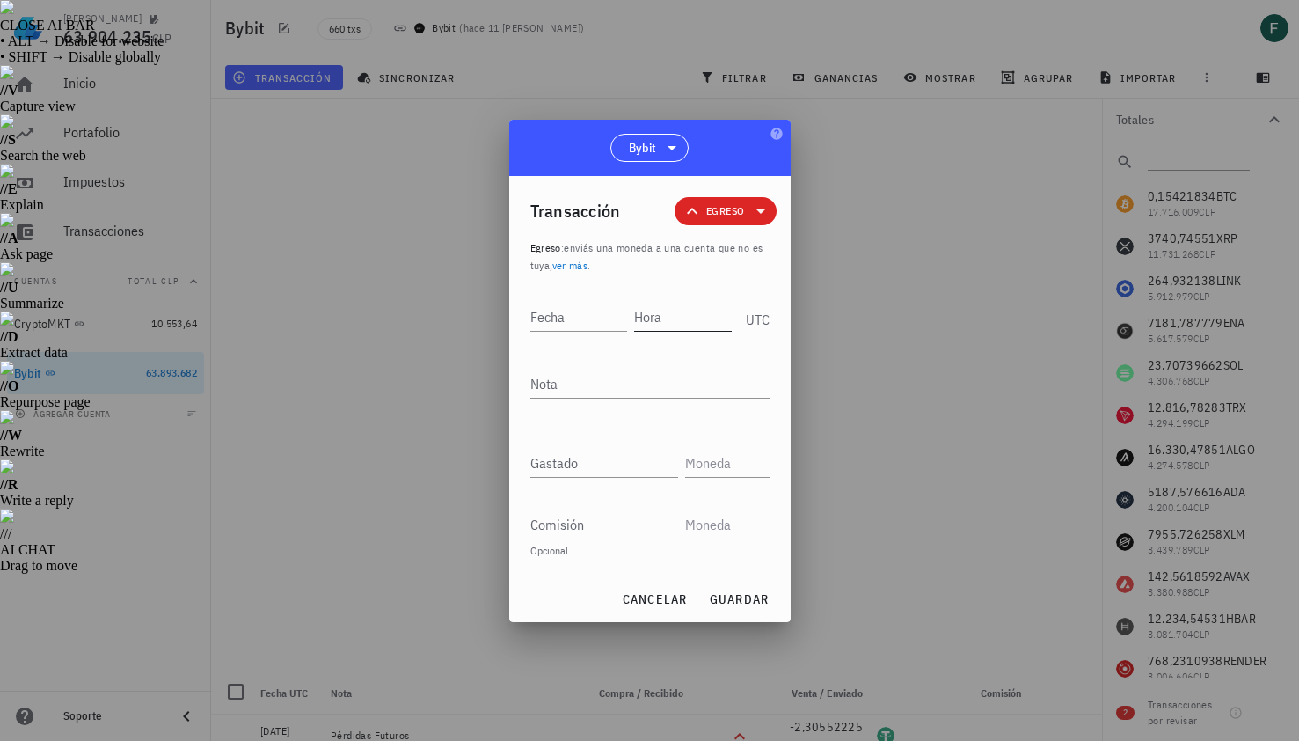
click at [666, 317] on input "Hora" at bounding box center [683, 317] width 98 height 28
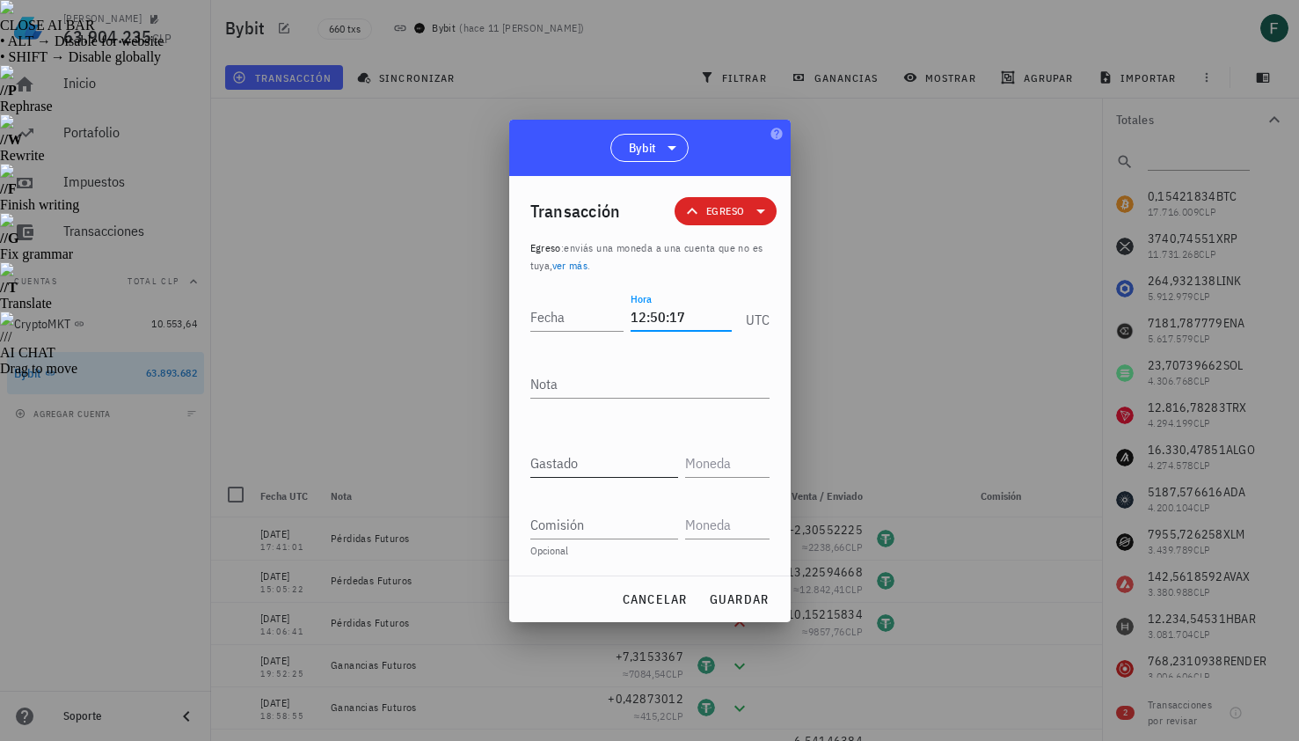
type input "12:50:17"
click at [611, 466] on input "Gastado" at bounding box center [604, 463] width 148 height 28
paste input "4,14988999"
type input "4,14988999"
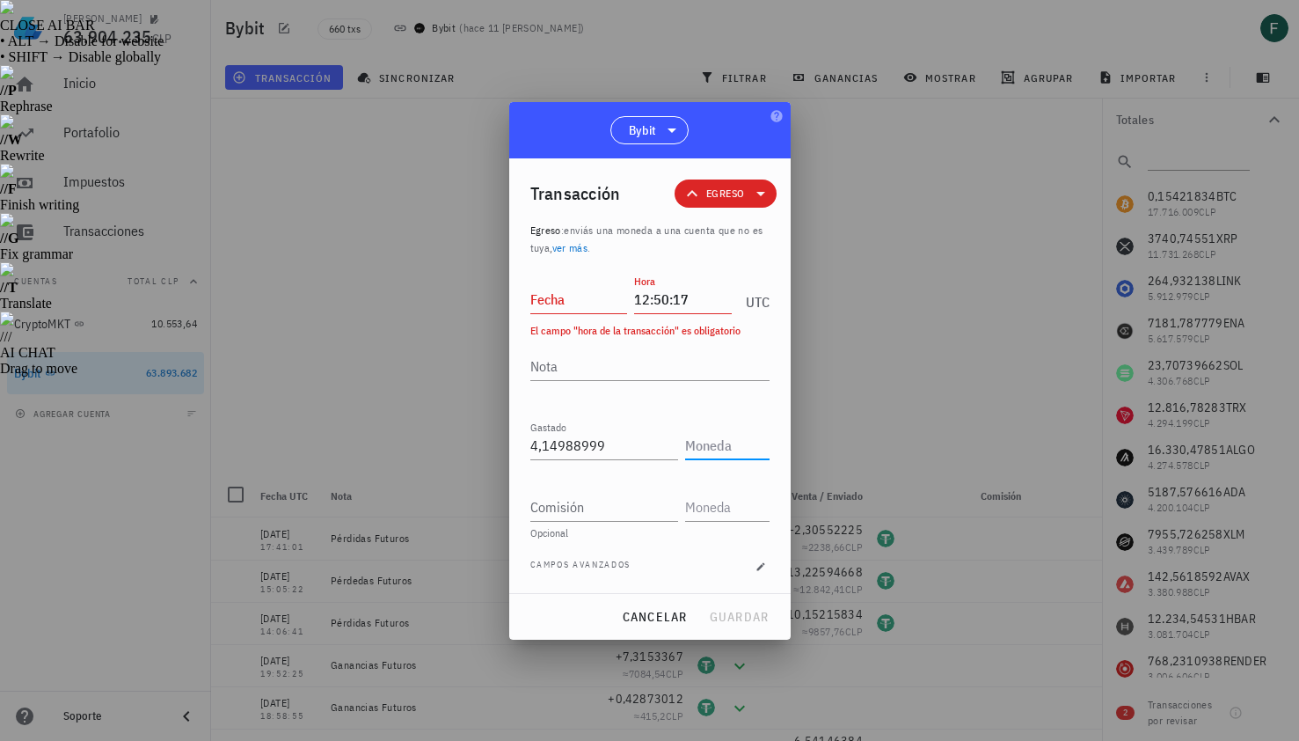
click at [705, 440] on input "text" at bounding box center [725, 445] width 81 height 28
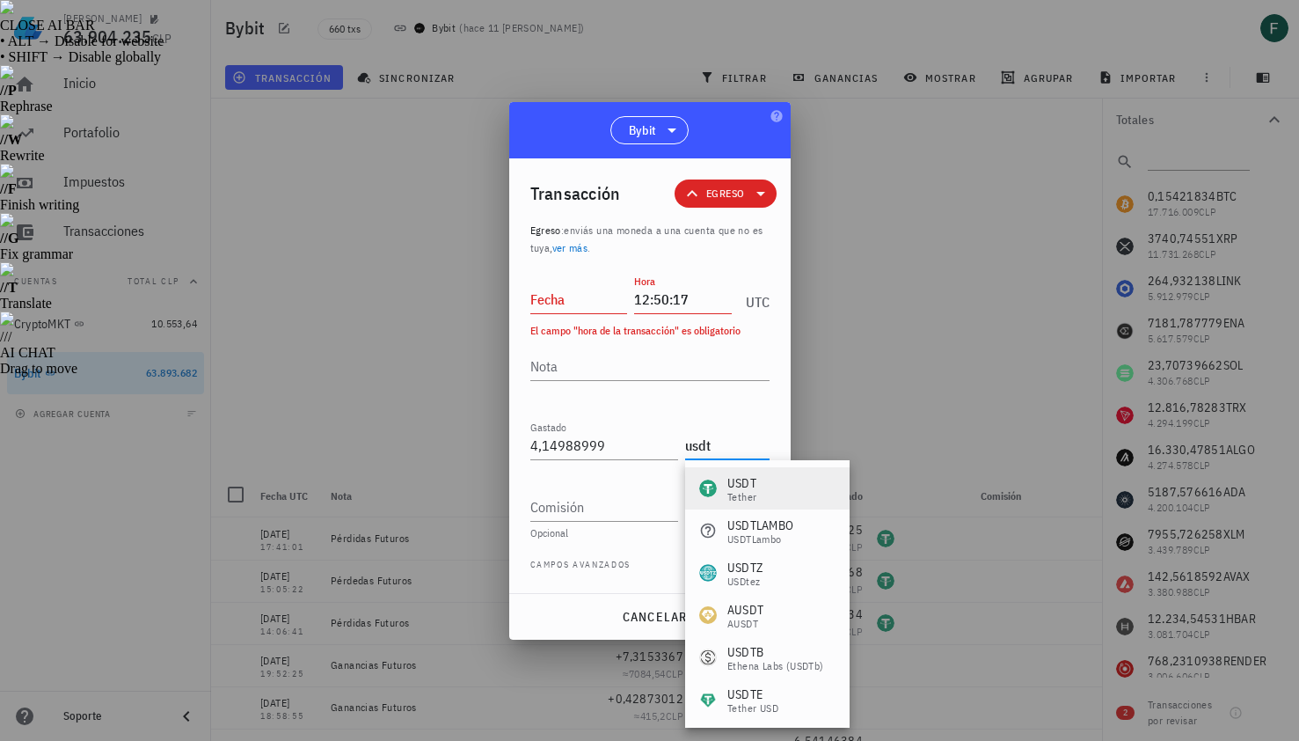
click at [764, 490] on div "USDT Tether" at bounding box center [767, 488] width 165 height 42
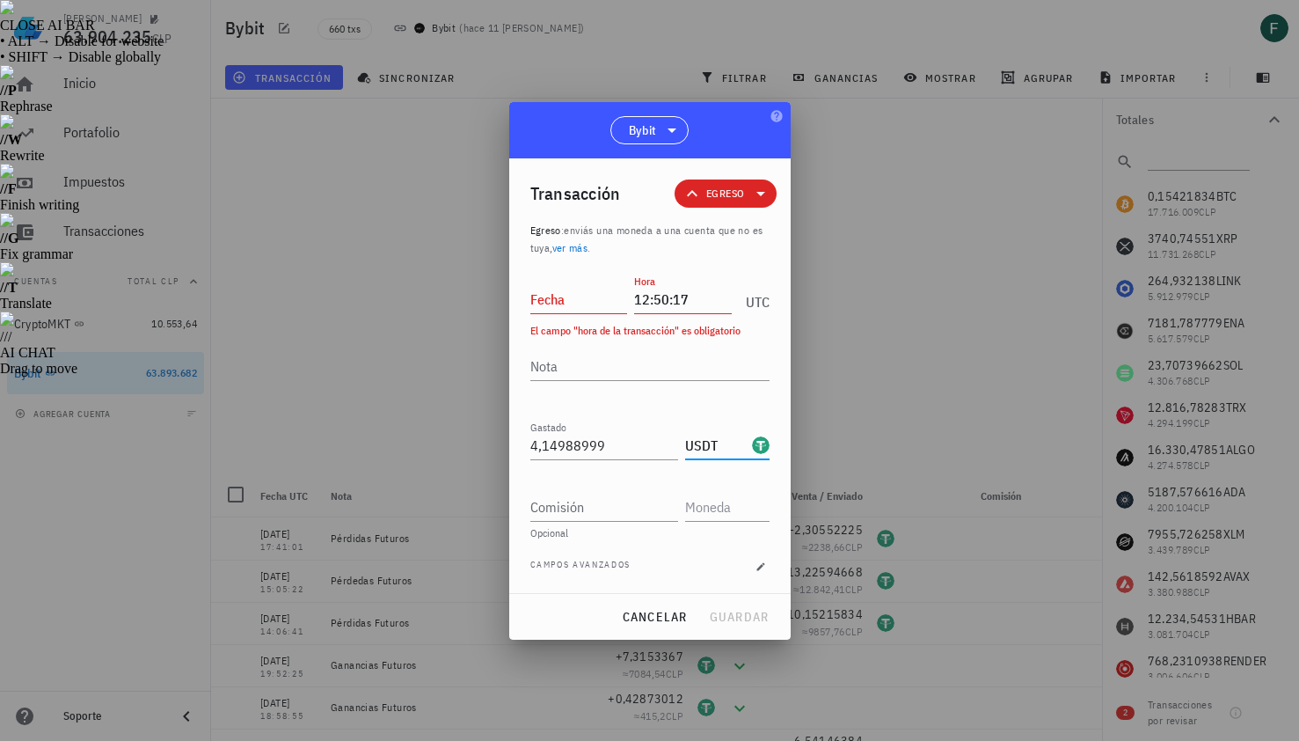
type input "USDT"
click at [559, 303] on input "Fecha" at bounding box center [579, 299] width 98 height 28
type input "2025-08-12"
click at [580, 356] on textarea "Nota" at bounding box center [649, 366] width 239 height 28
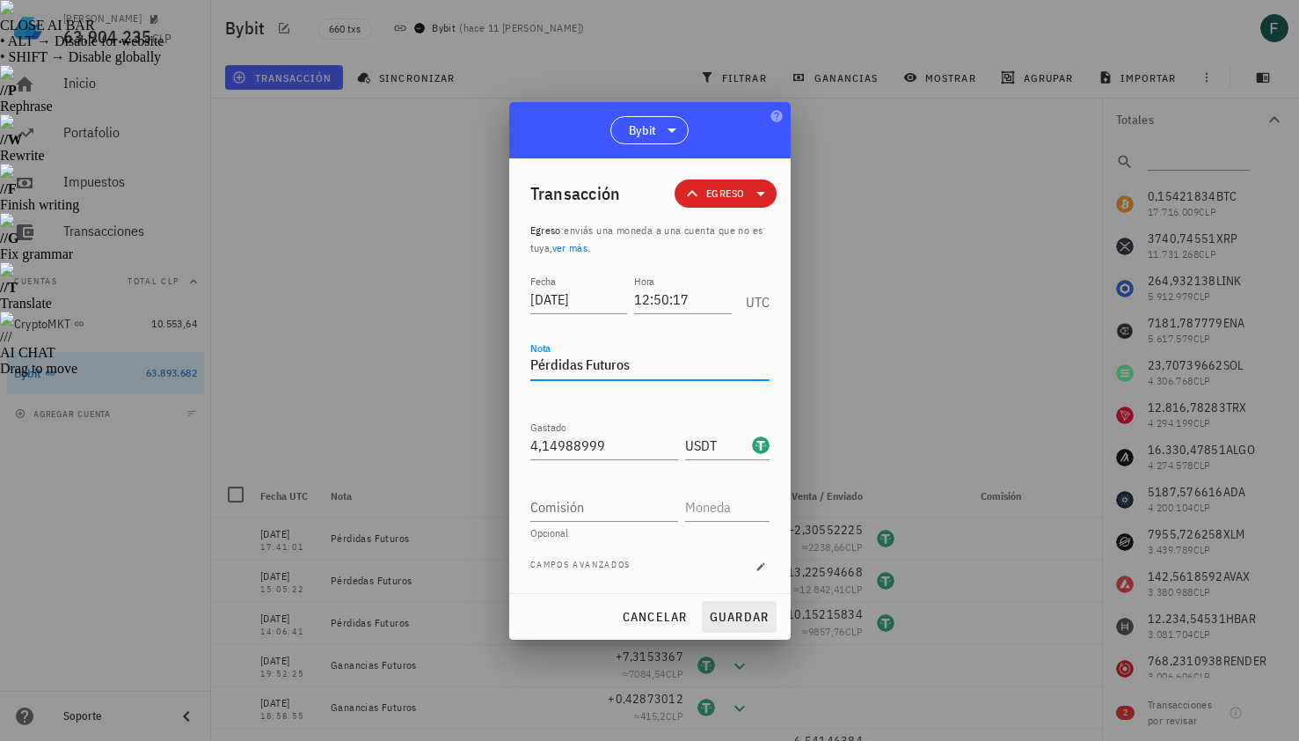
type textarea "Pérdidas Futuros"
click at [719, 606] on button "guardar" at bounding box center [739, 617] width 75 height 32
